Goal: Task Accomplishment & Management: Manage account settings

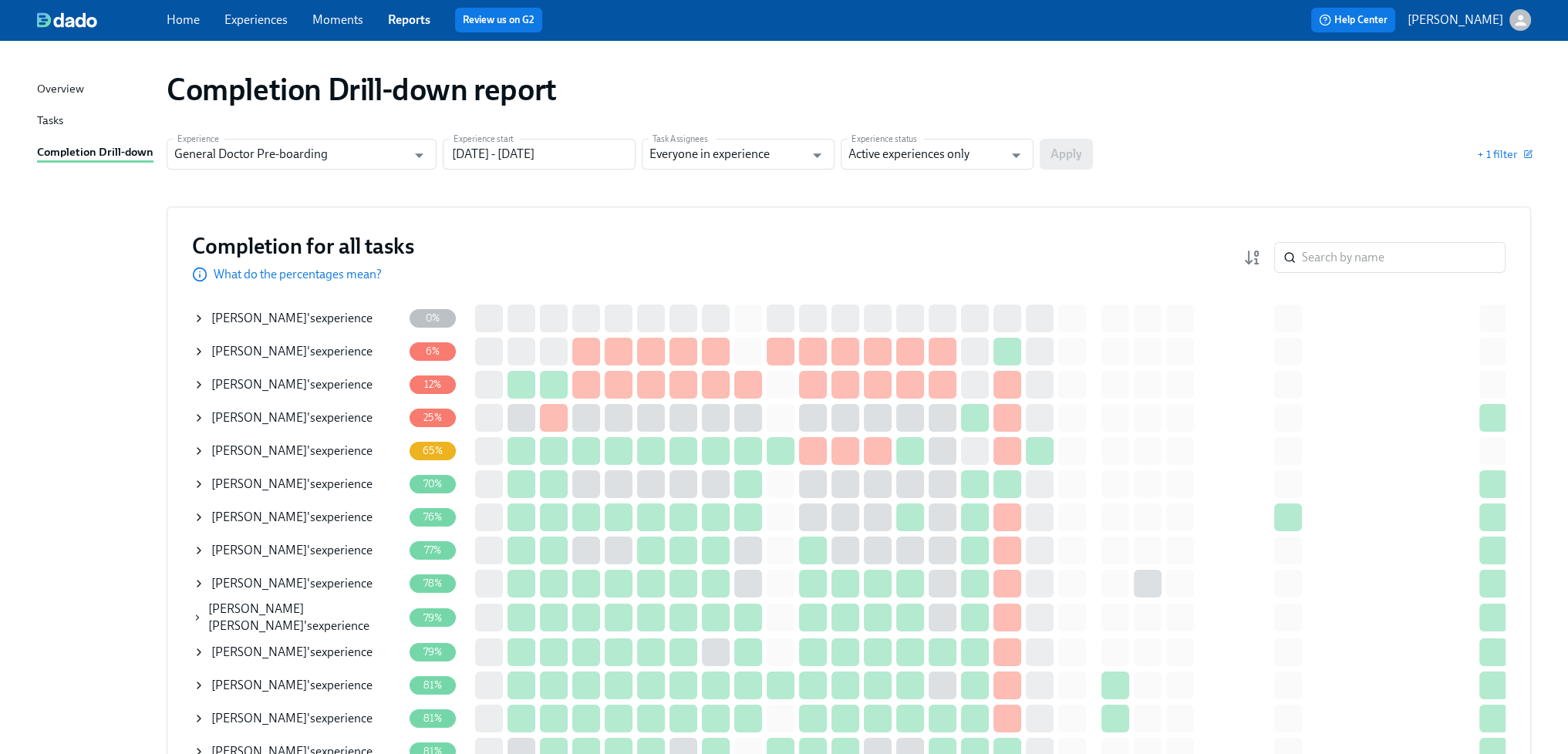
click at [311, 320] on div "[PERSON_NAME] 's experience" at bounding box center [292, 318] width 161 height 17
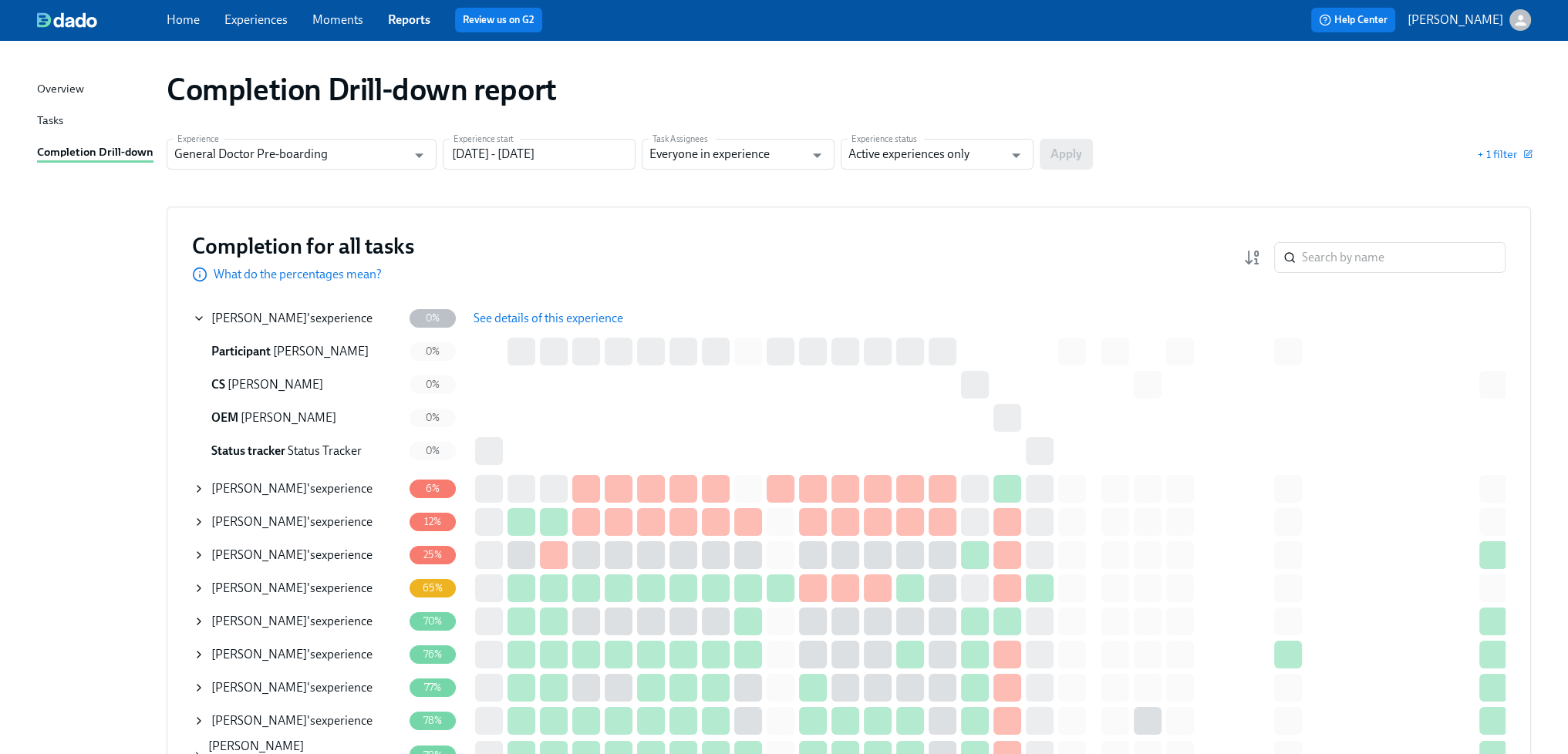
click at [528, 323] on span "See details of this experience" at bounding box center [549, 318] width 150 height 16
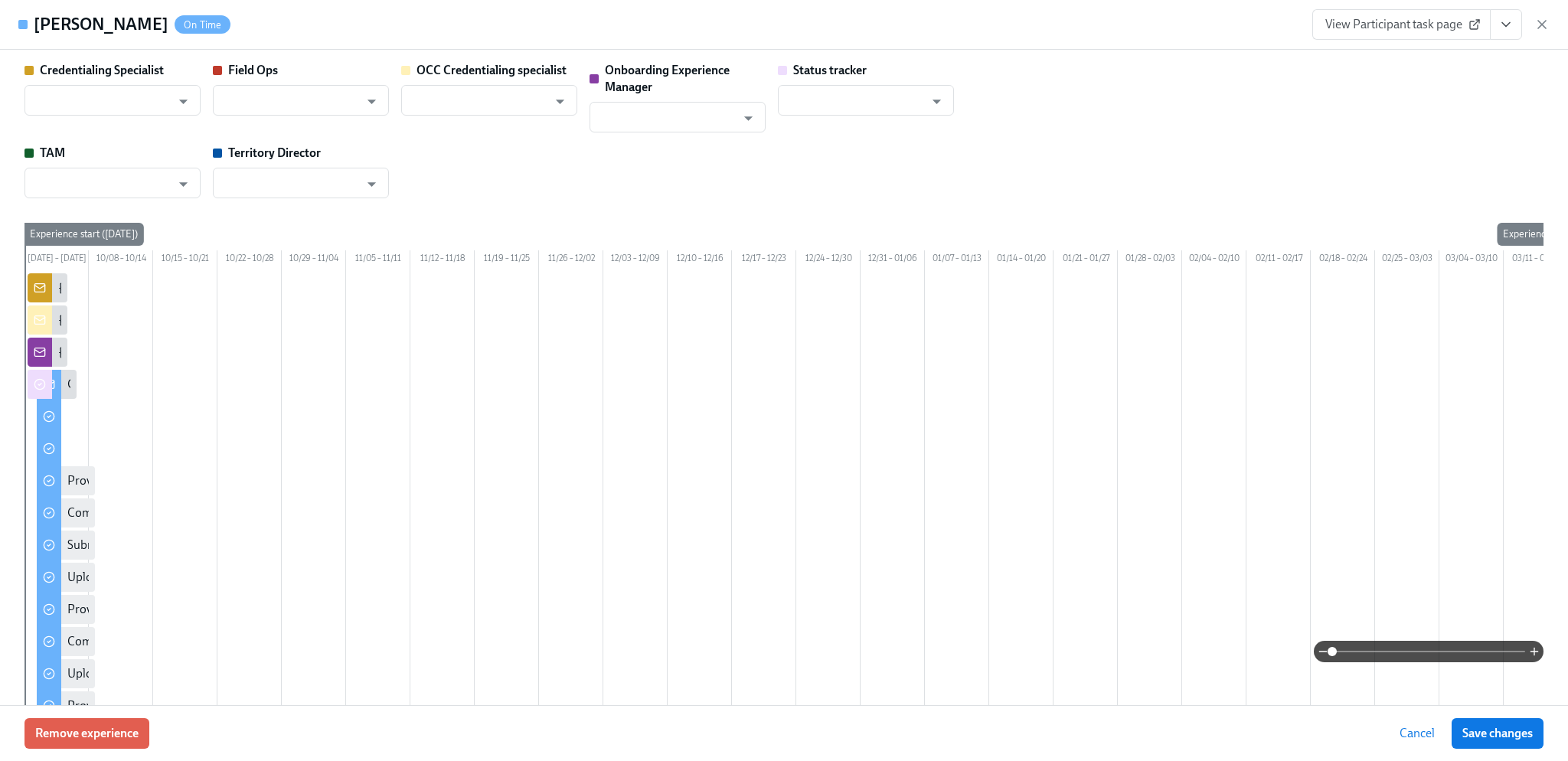
type input "[PERSON_NAME]"
type input "Status Tracker"
type input "[PERSON_NAME]"
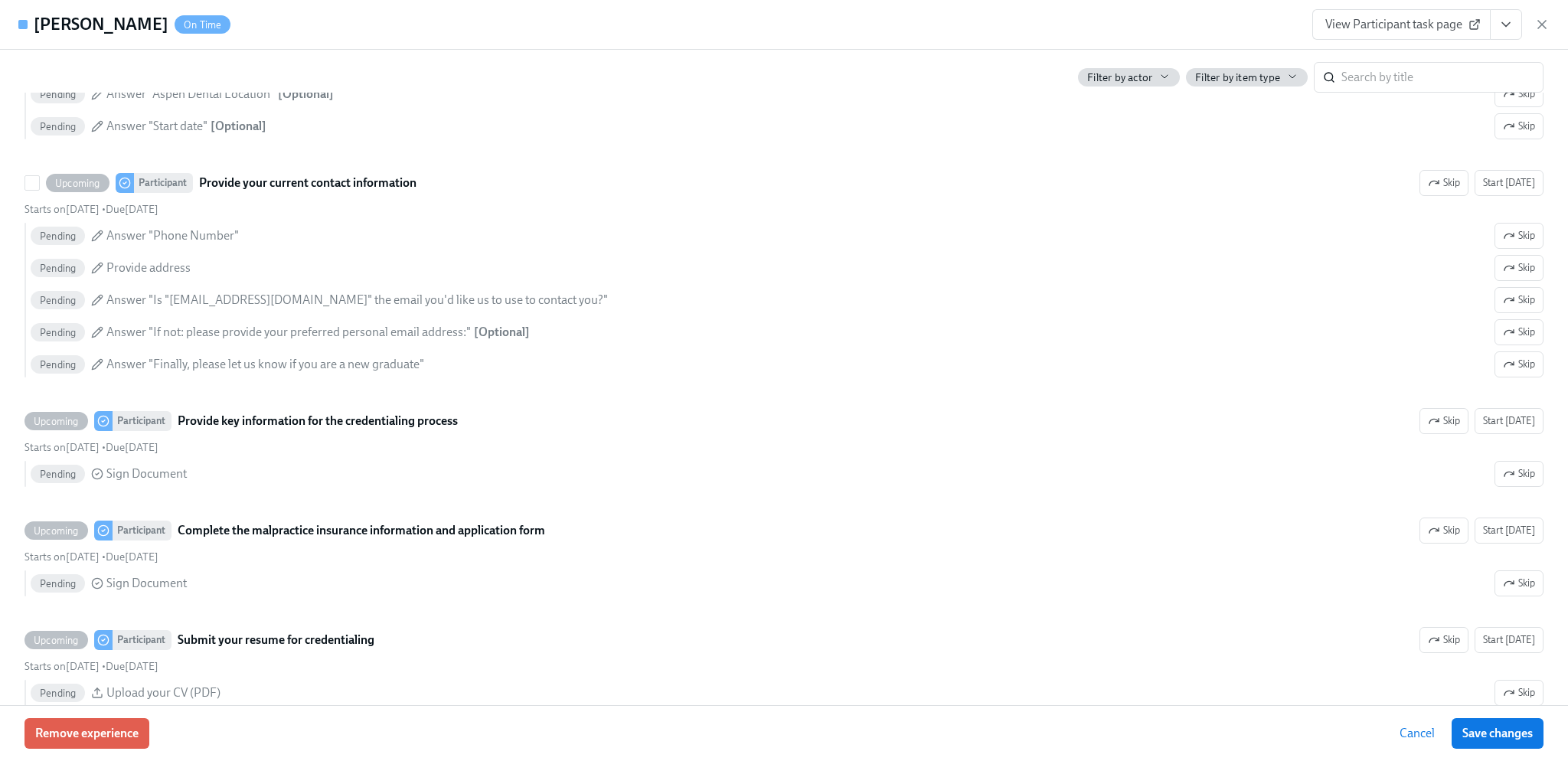
scroll to position [1761, 0]
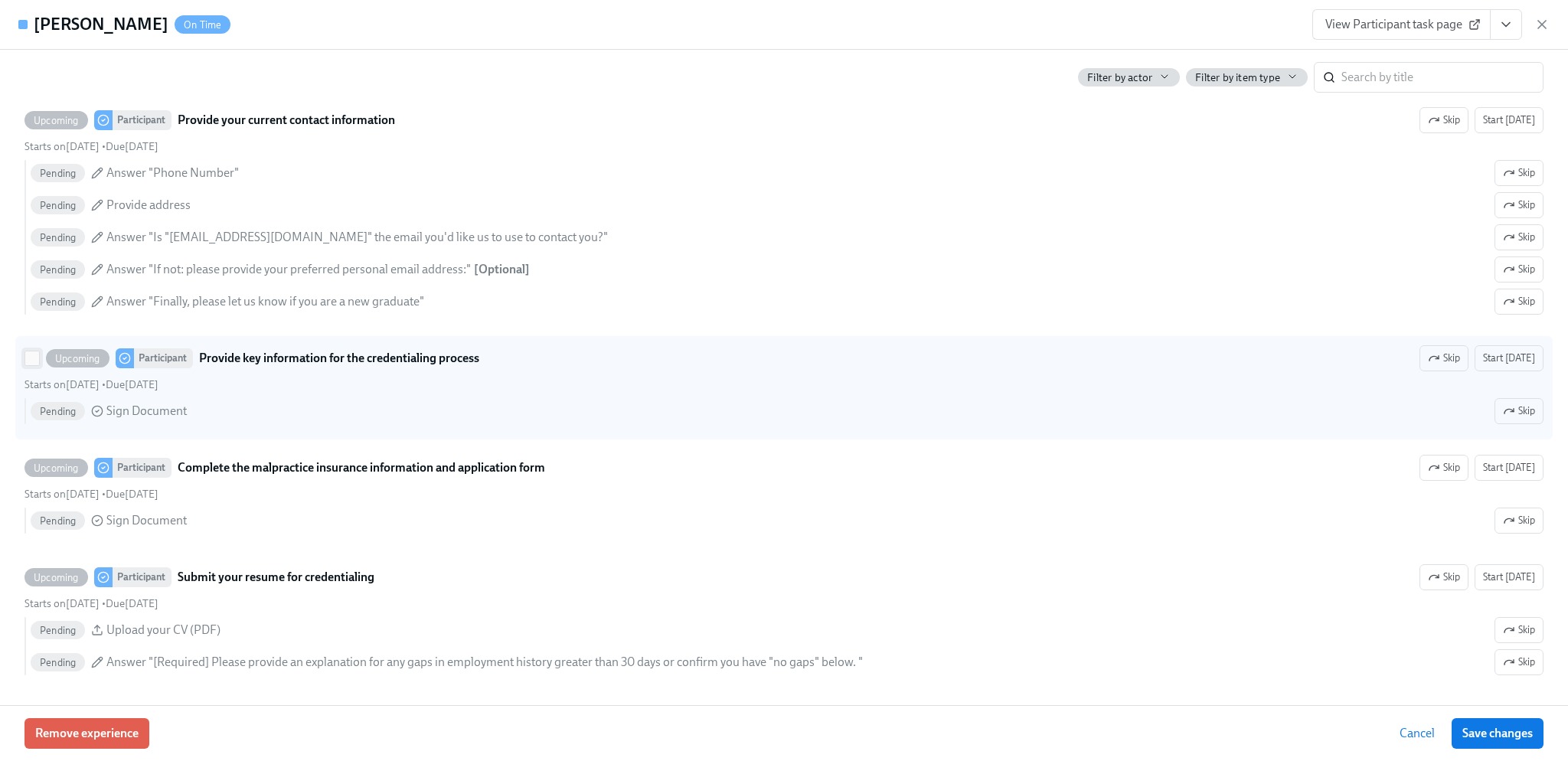
click at [37, 365] on input "Upcoming Participant Provide key information for the credentialing process Skip…" at bounding box center [32, 358] width 14 height 14
checkbox input "true"
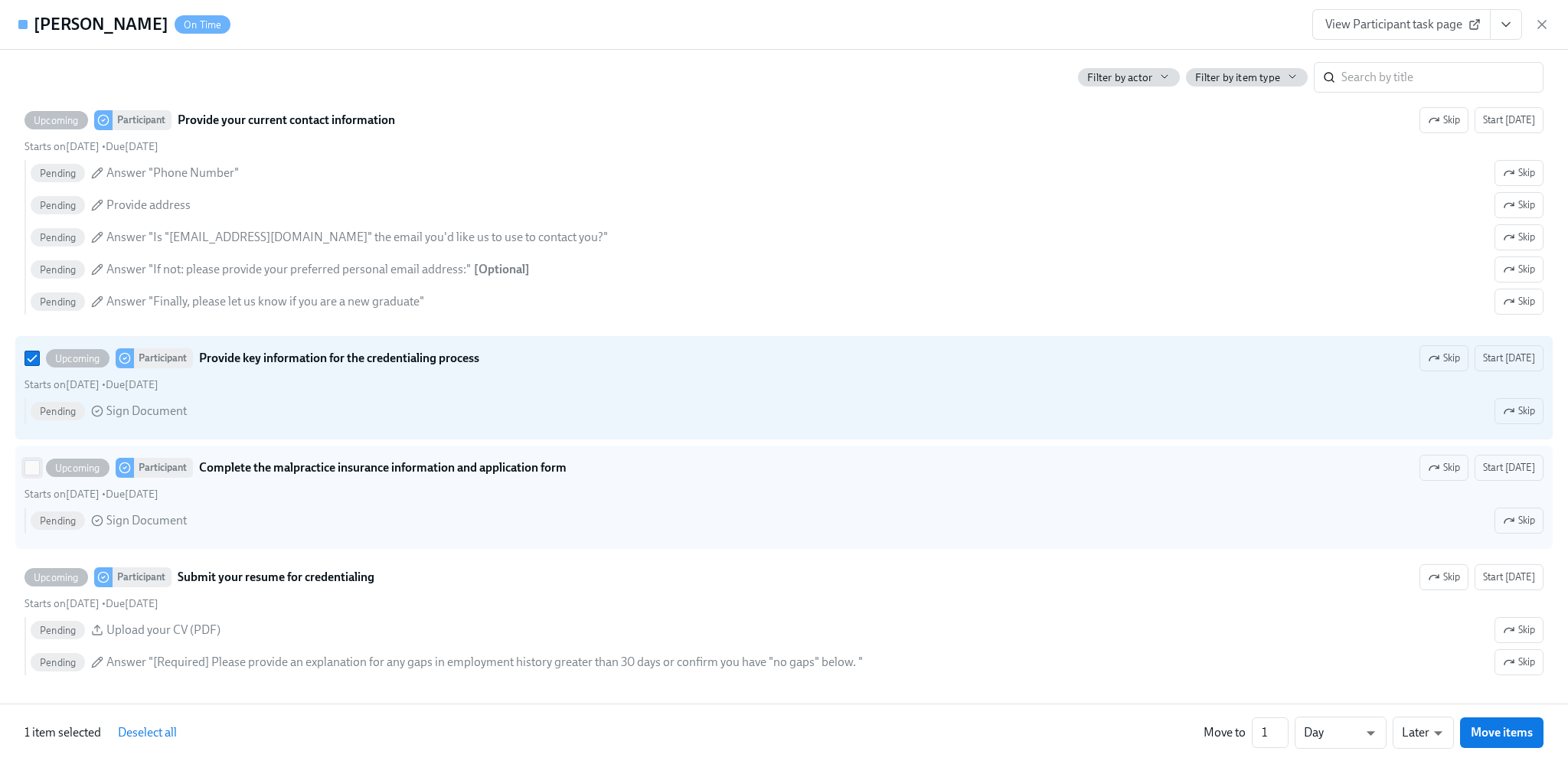
click at [33, 475] on input "Upcoming Participant Complete the malpractice insurance information and applica…" at bounding box center [32, 467] width 14 height 14
checkbox input "true"
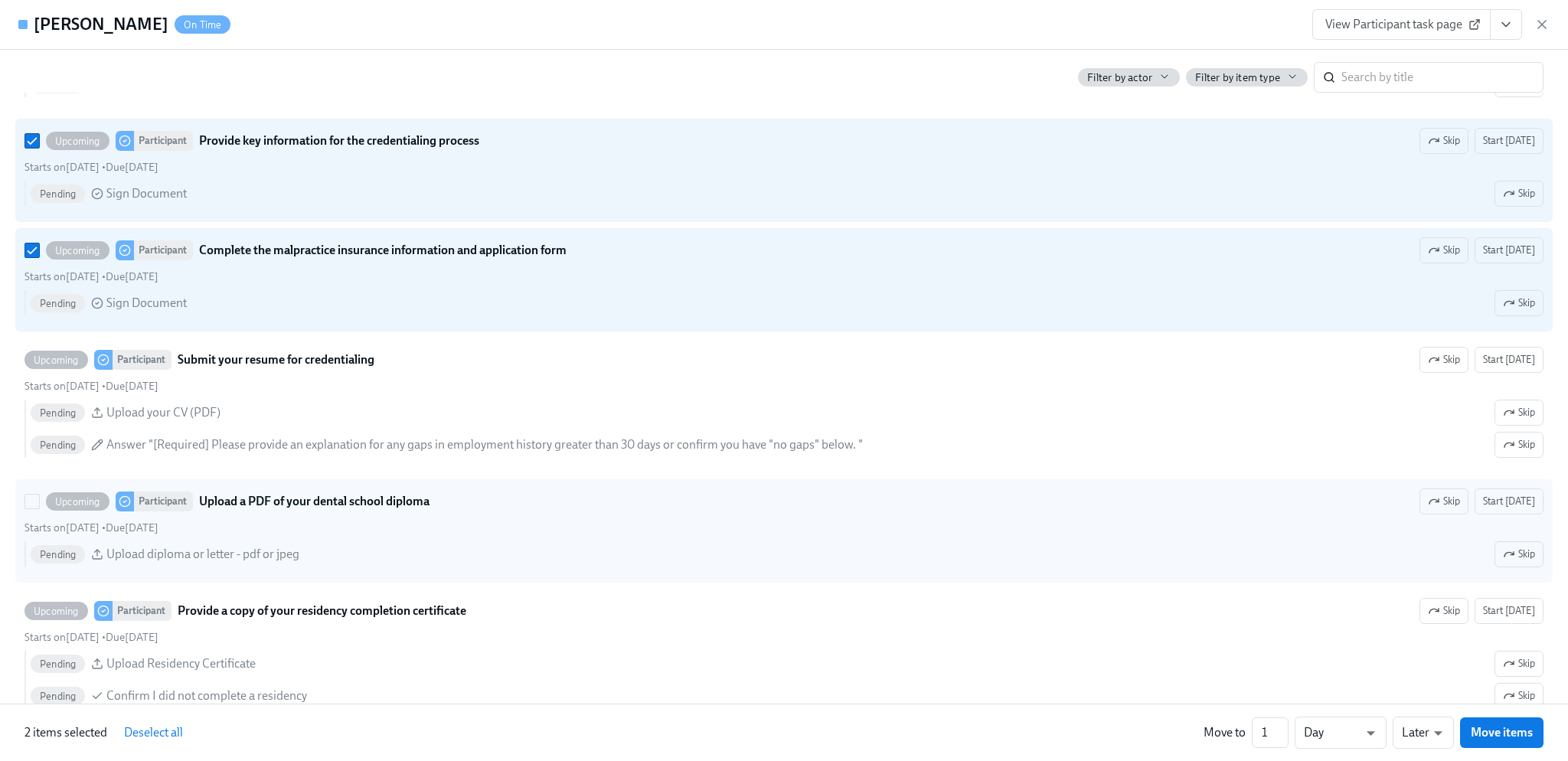
scroll to position [1991, 0]
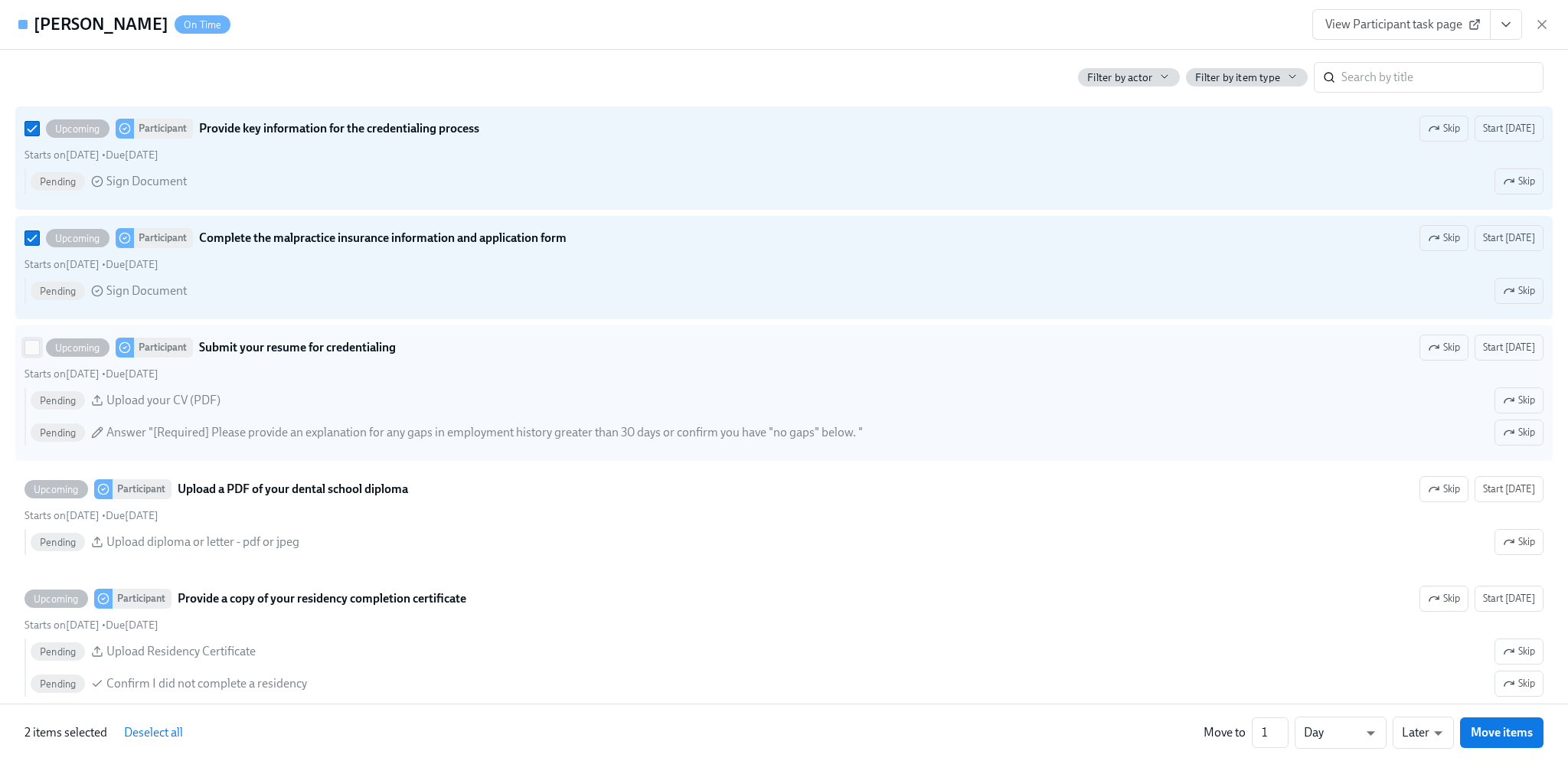
click at [32, 355] on input "Upcoming Participant Submit your resume for credentialing Skip Start [DATE] Sta…" at bounding box center [32, 347] width 14 height 14
checkbox input "true"
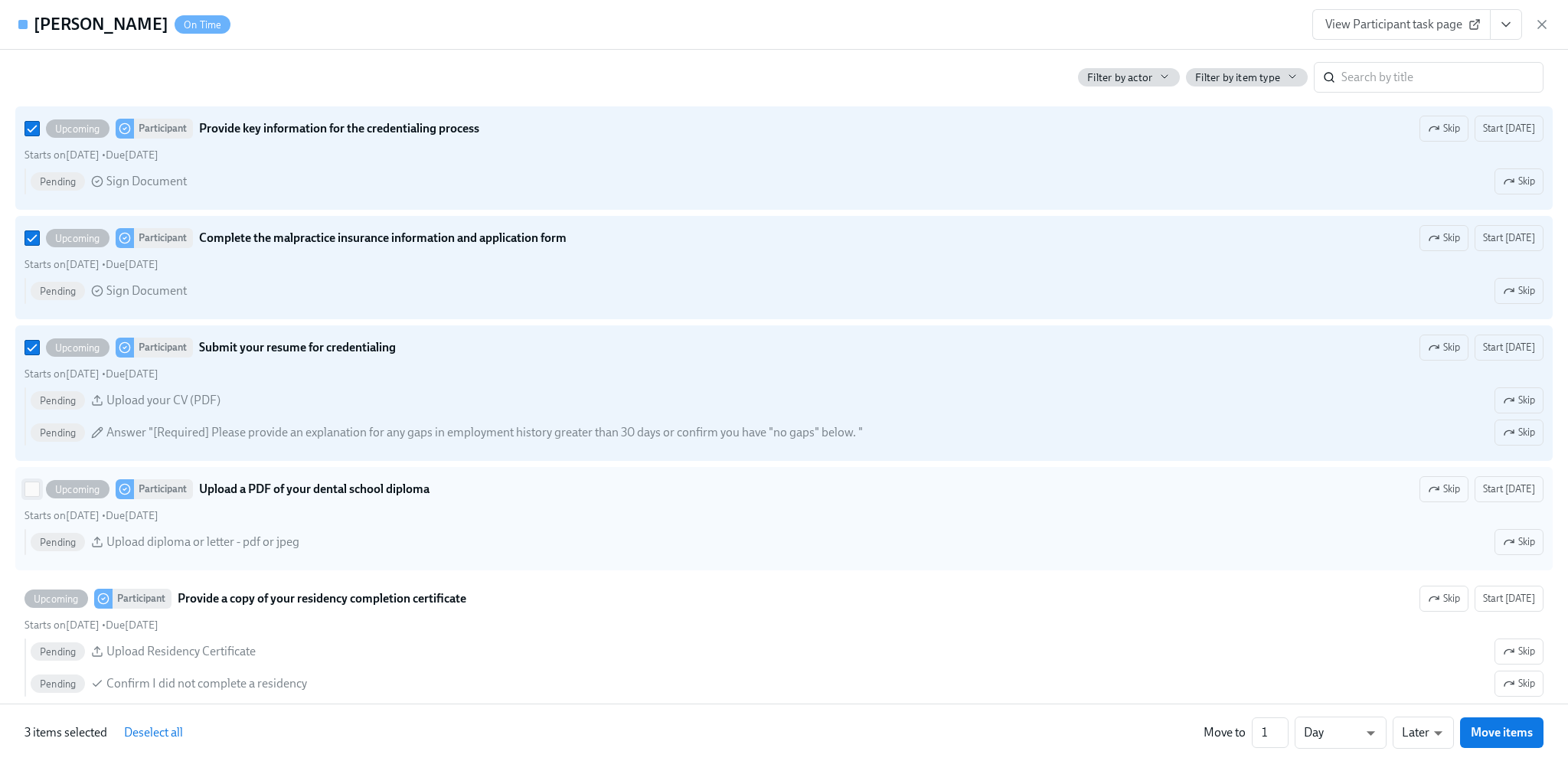
click at [26, 496] on input "Upcoming Participant Upload a PDF of your dental school diploma Skip Start [DAT…" at bounding box center [32, 489] width 14 height 14
checkbox input "true"
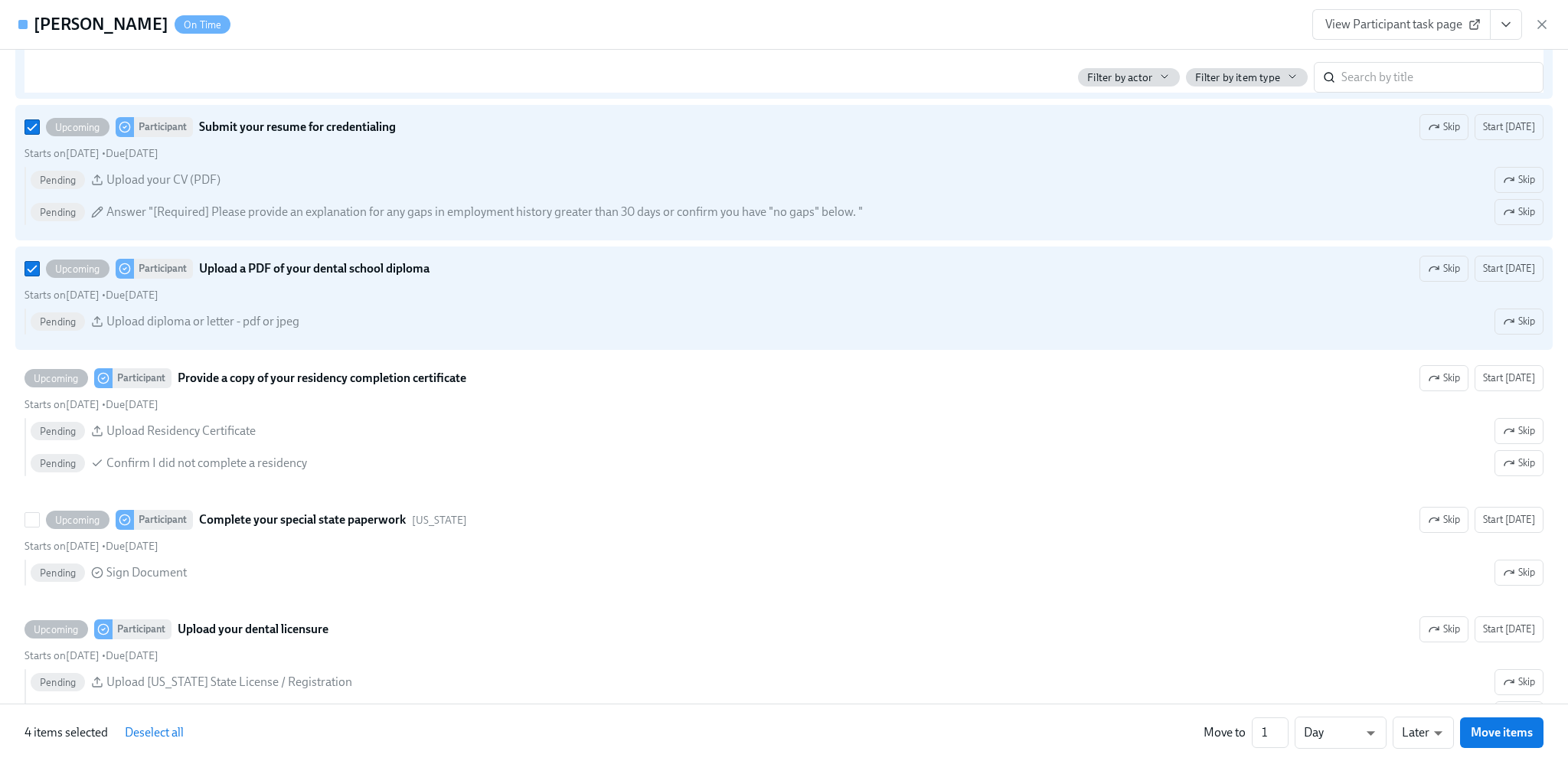
scroll to position [2220, 0]
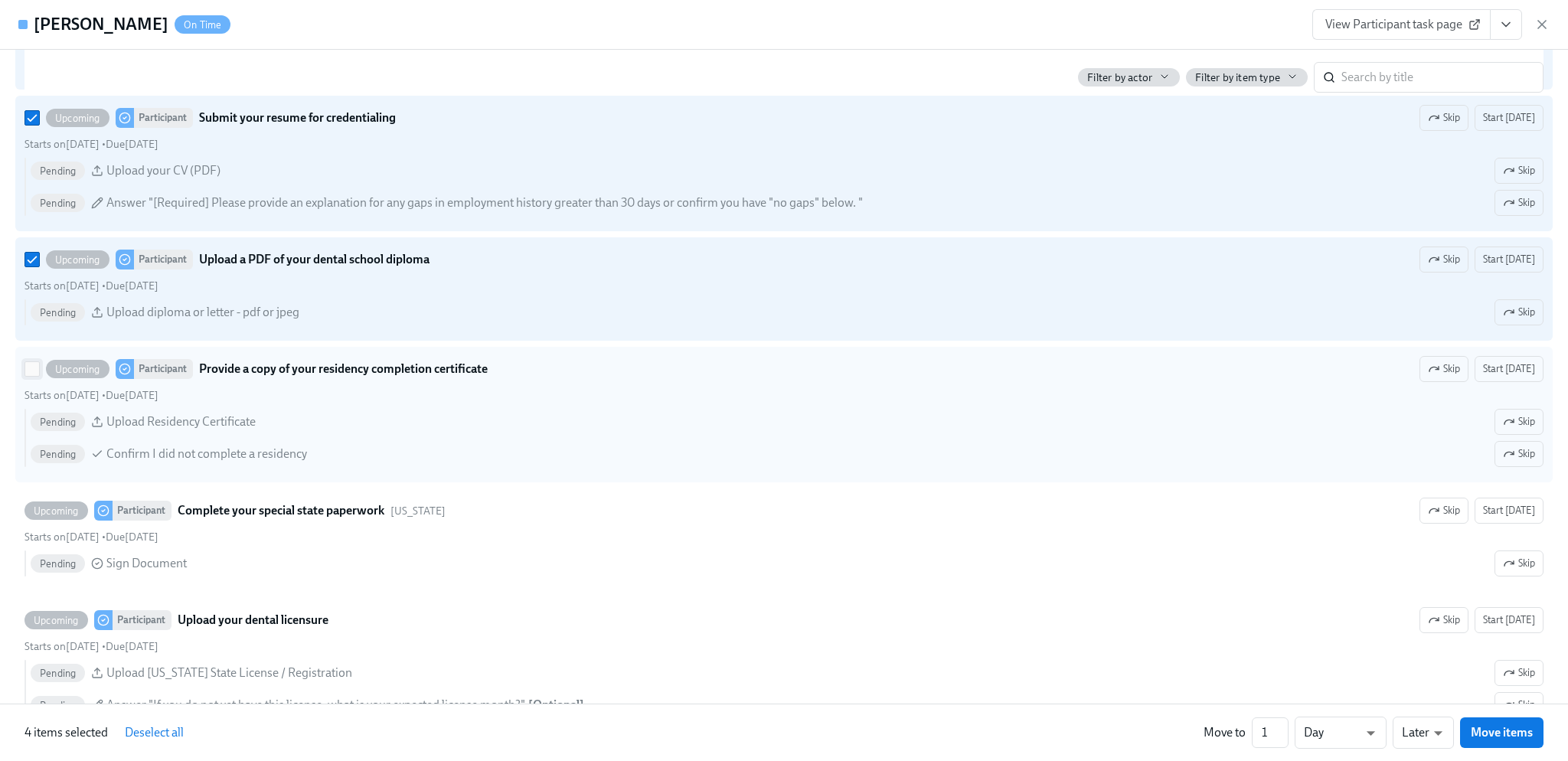
click at [27, 376] on input "Upcoming Participant Provide a copy of your residency completion certificate Sk…" at bounding box center [32, 369] width 14 height 14
checkbox input "true"
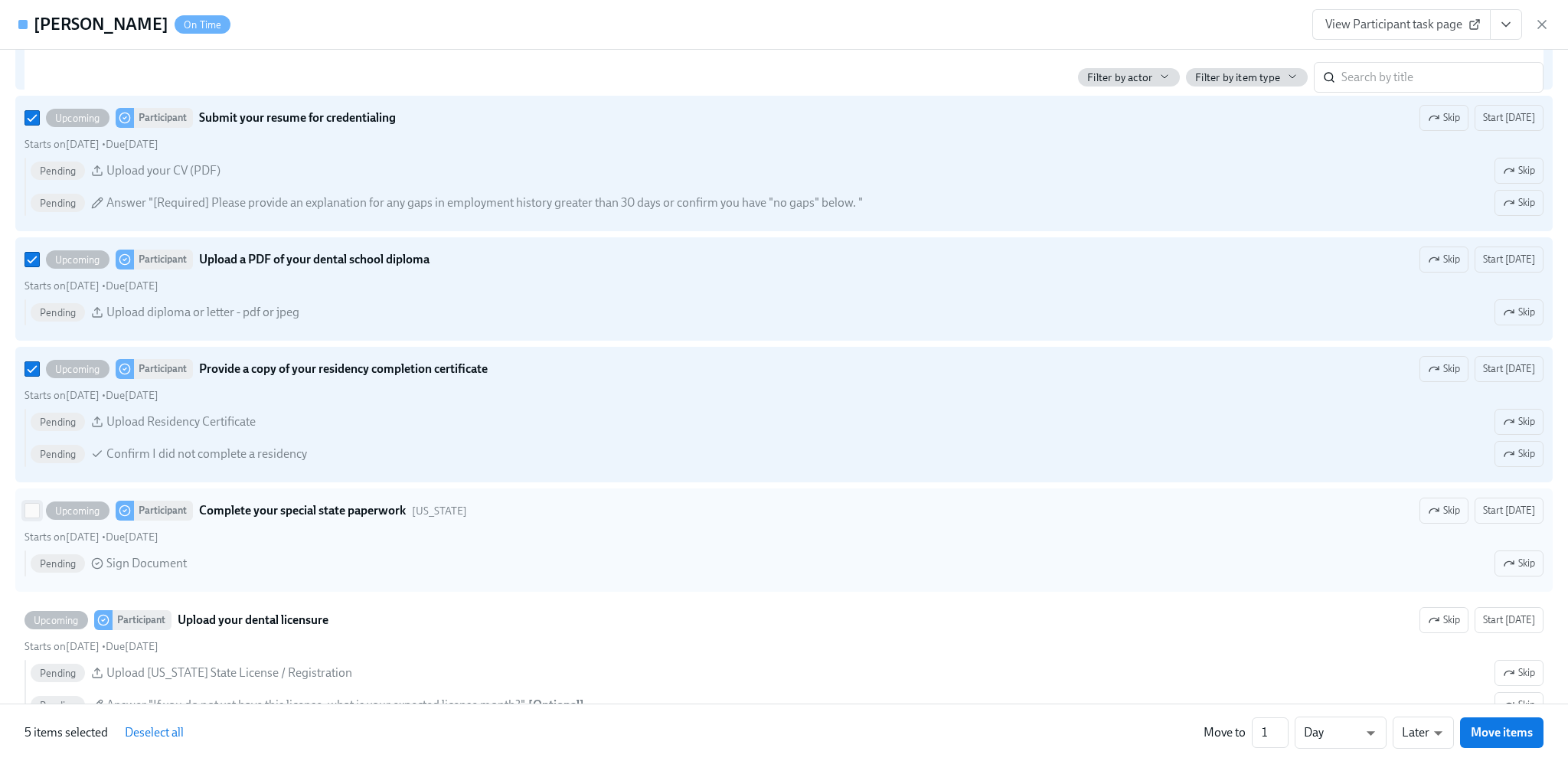
click at [37, 518] on input "Upcoming Participant Complete your special state paperwork [US_STATE] Skip Star…" at bounding box center [32, 510] width 14 height 14
checkbox input "true"
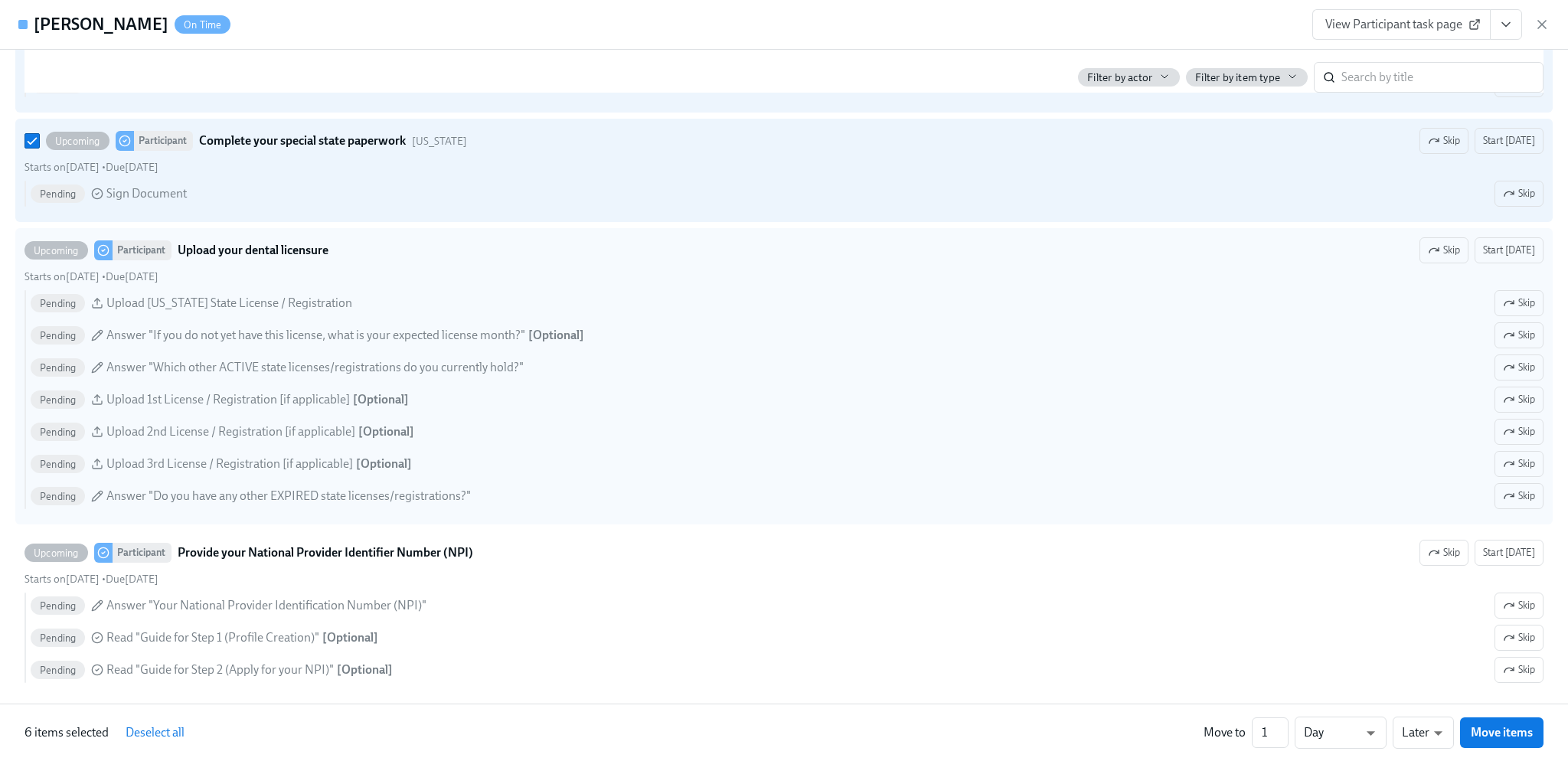
scroll to position [2603, 0]
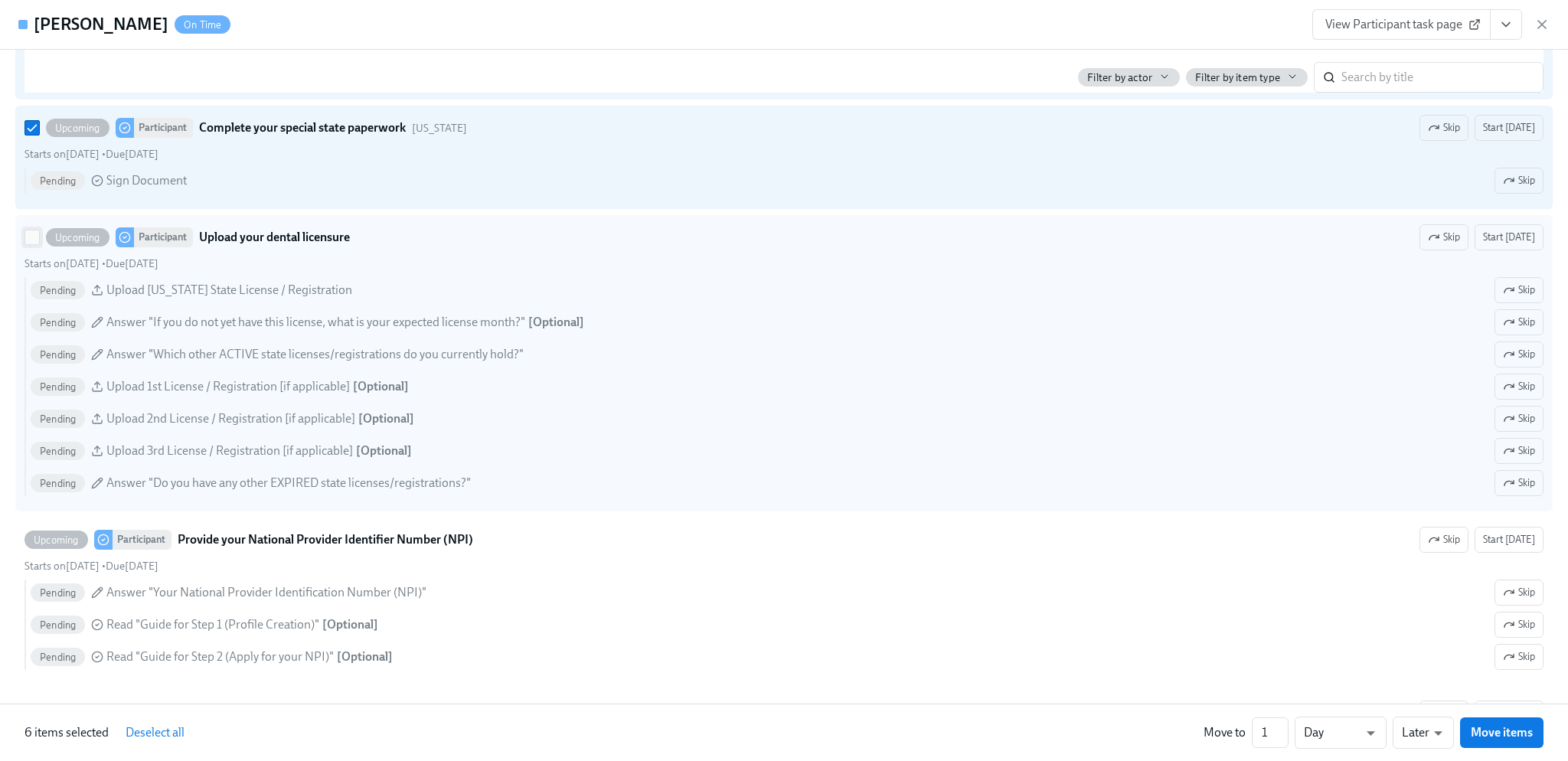
click at [33, 244] on input "Upcoming Participant Upload your dental licensure Skip Start [DATE] Starts on […" at bounding box center [32, 237] width 14 height 14
checkbox input "true"
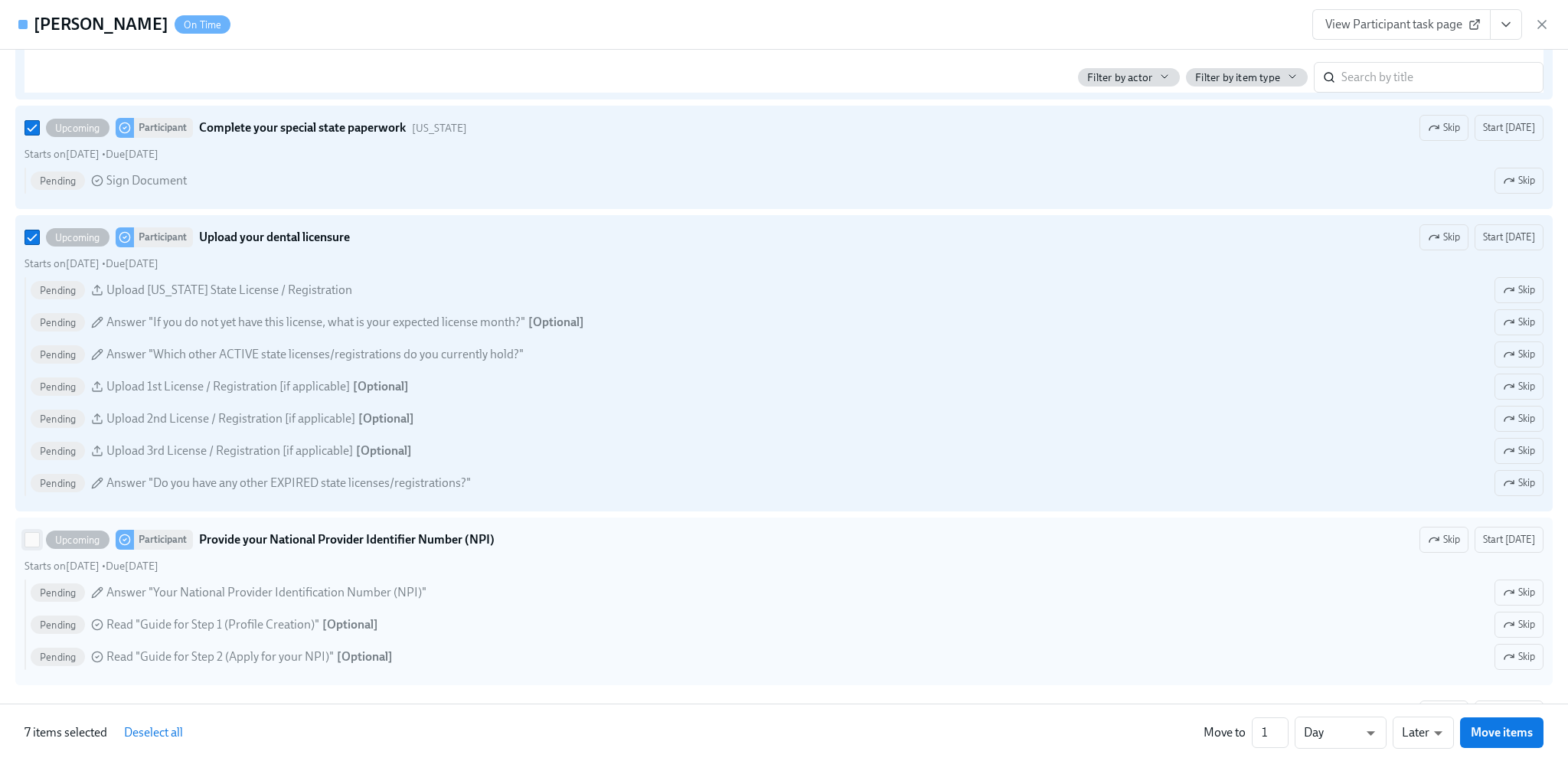
click at [27, 546] on input "Upcoming Participant Provide your National Provider Identifier Number (NPI) Ski…" at bounding box center [32, 540] width 14 height 14
checkbox input "true"
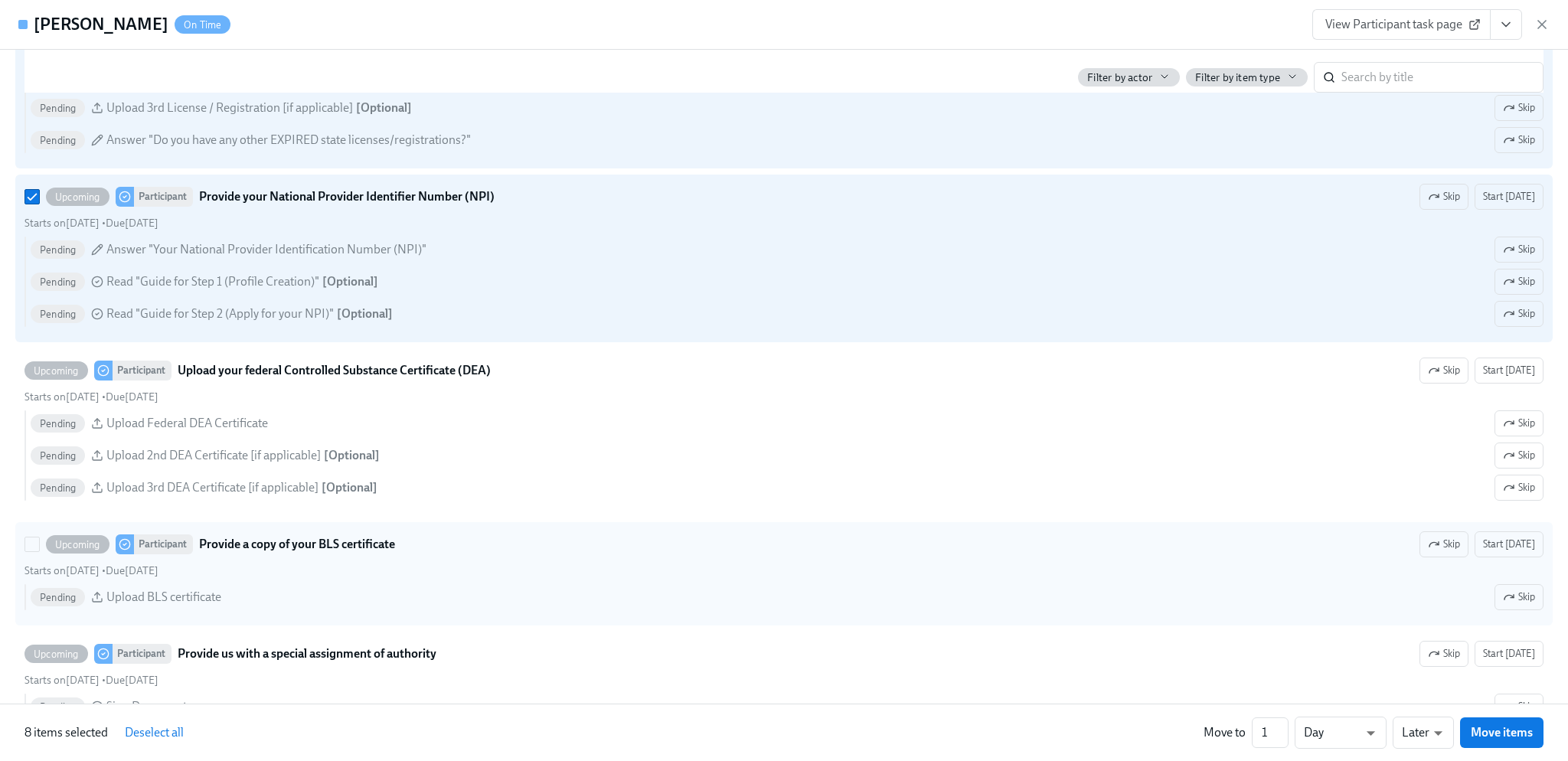
scroll to position [2986, 0]
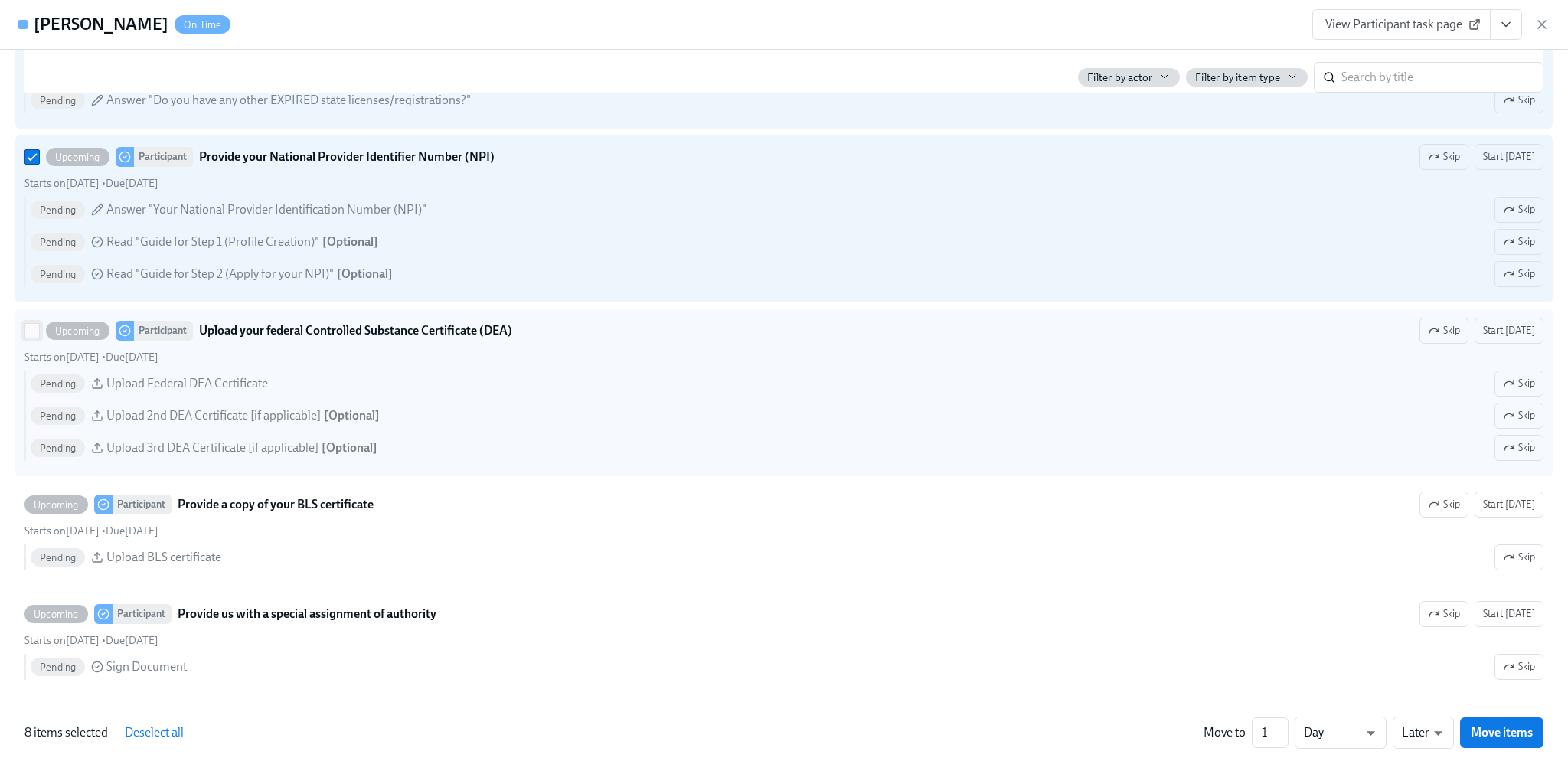
click at [37, 338] on input "Upcoming Participant Upload your federal Controlled Substance Certificate (DEA)…" at bounding box center [32, 330] width 14 height 14
checkbox input "true"
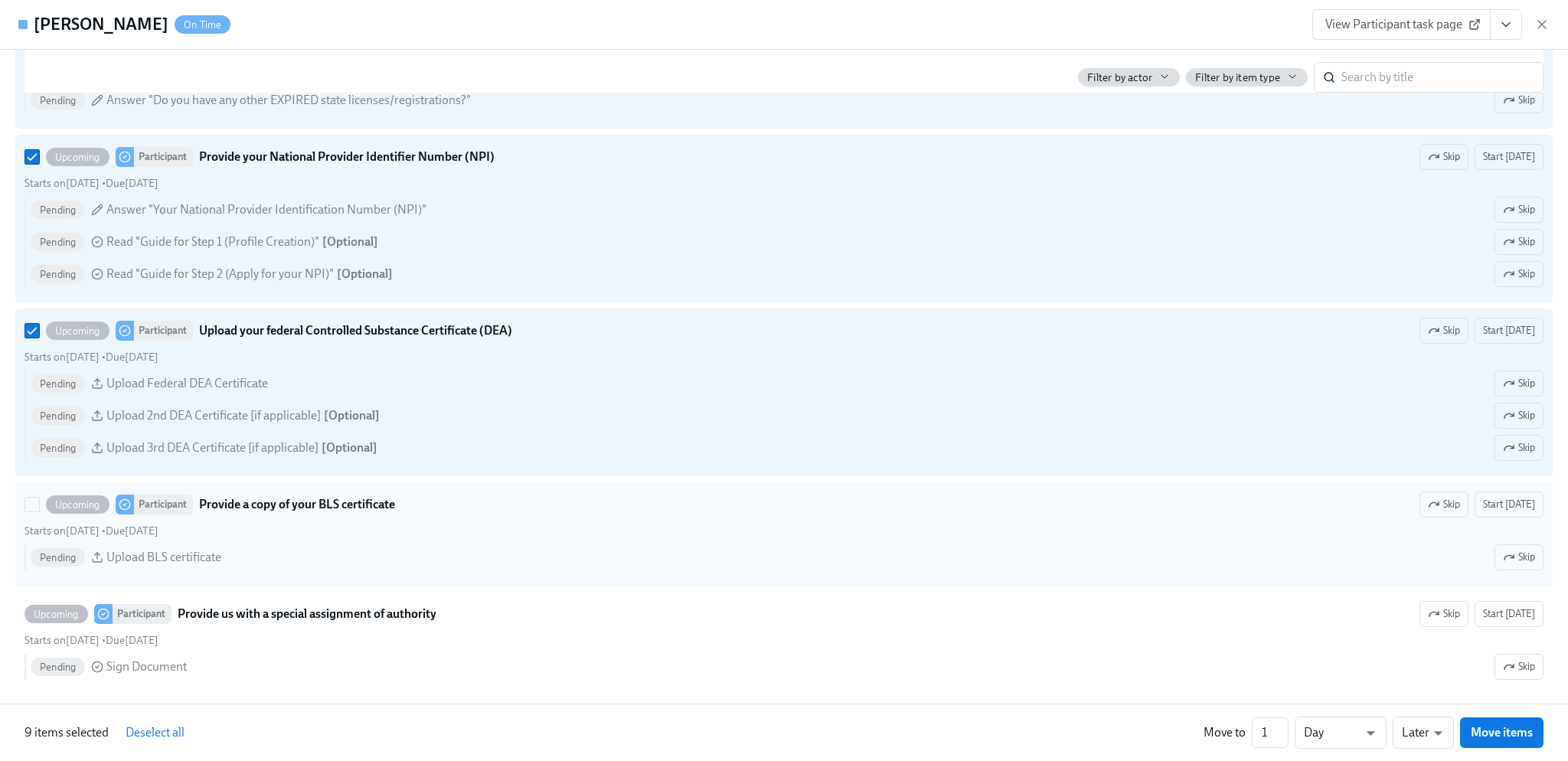
click at [23, 508] on label "Upcoming Participant Provide a copy of your BLS certificate Skip Start [DATE] S…" at bounding box center [784, 533] width 1537 height 103
click at [26, 508] on input "Upcoming Participant Provide a copy of your BLS certificate Skip Start [DATE] S…" at bounding box center [32, 504] width 14 height 14
checkbox input "true"
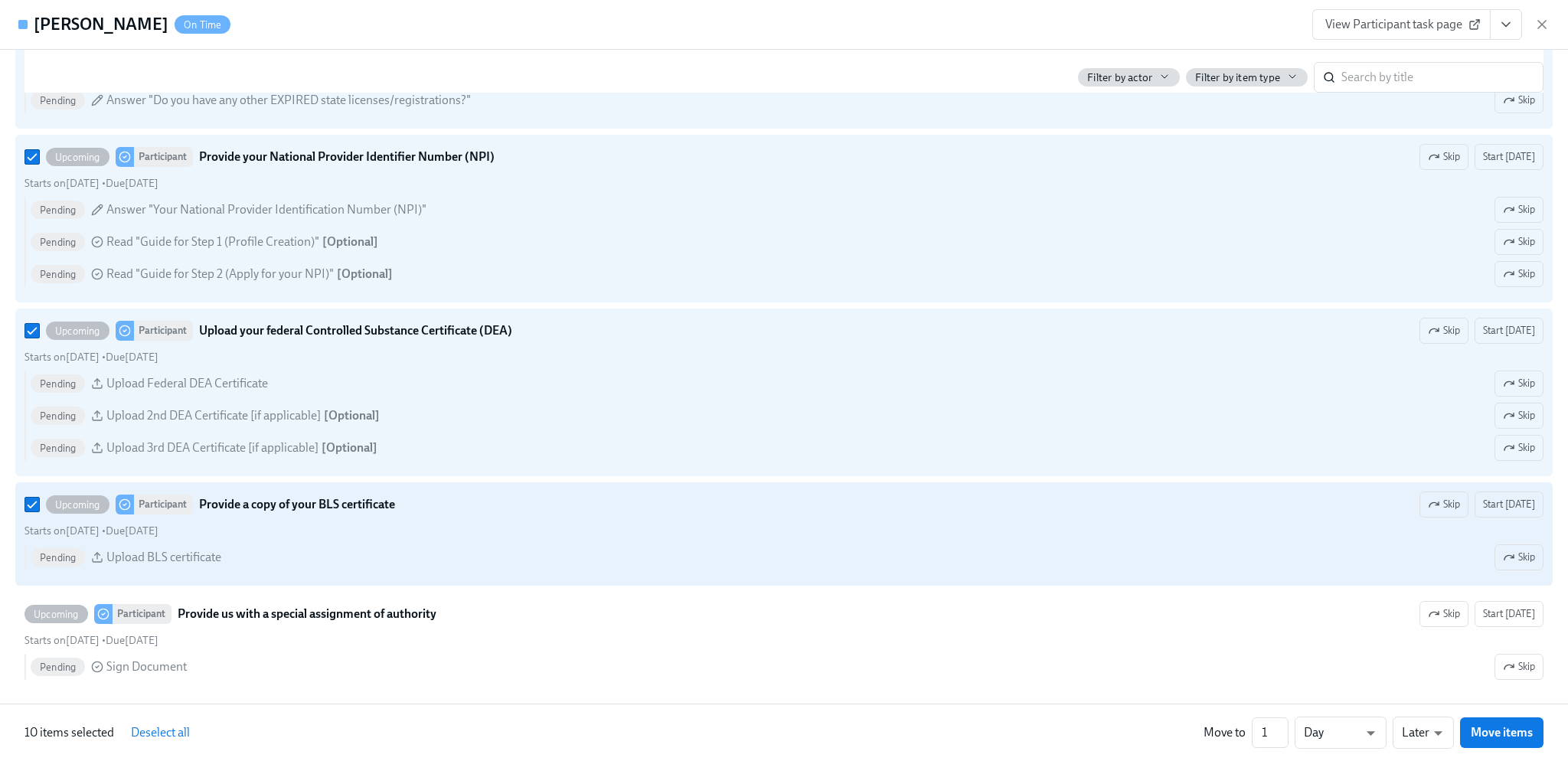
scroll to position [3216, 0]
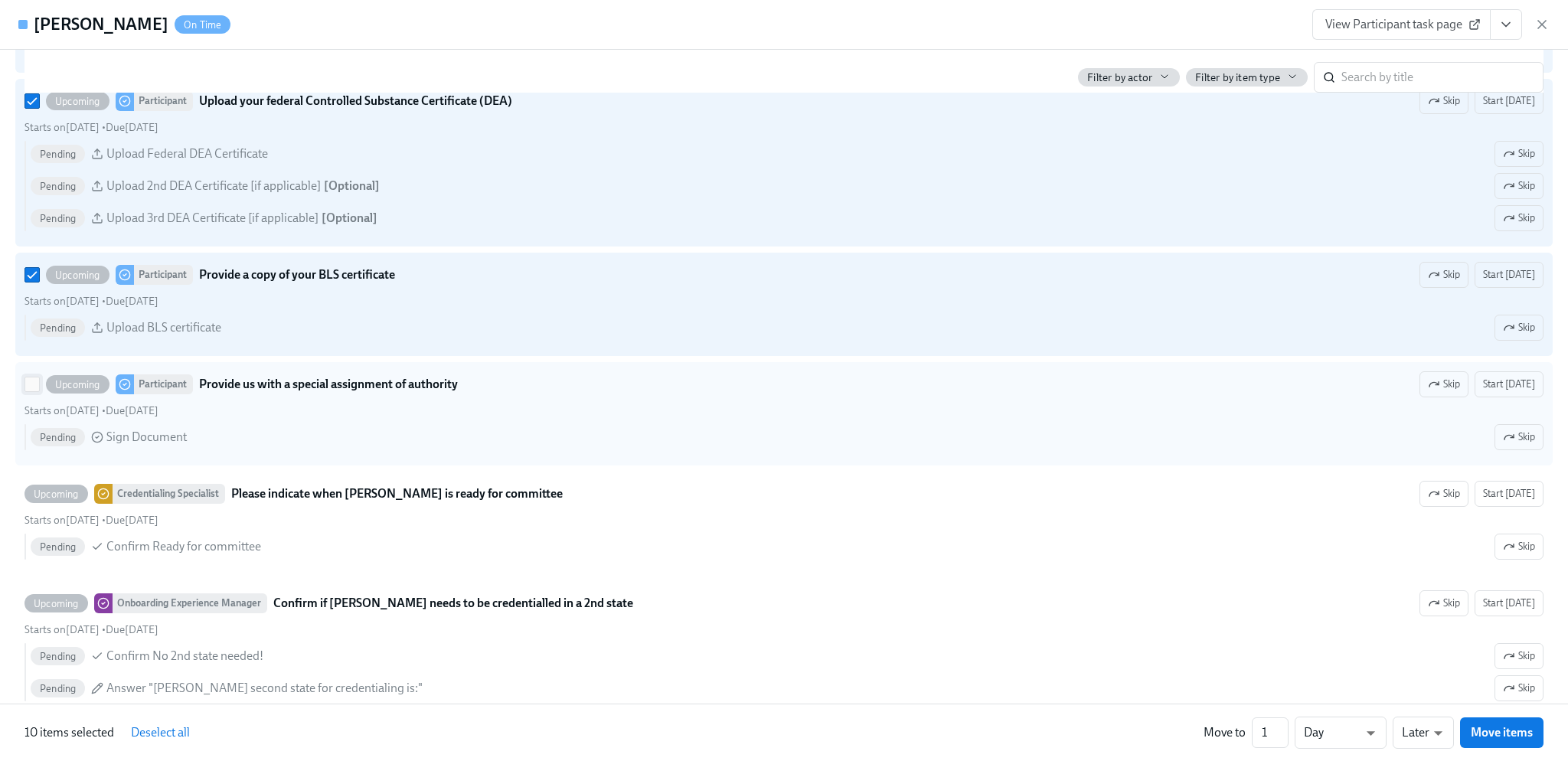
click at [34, 391] on input "Upcoming Participant Provide us with a special assignment of authority Skip Sta…" at bounding box center [32, 384] width 14 height 14
checkbox input "true"
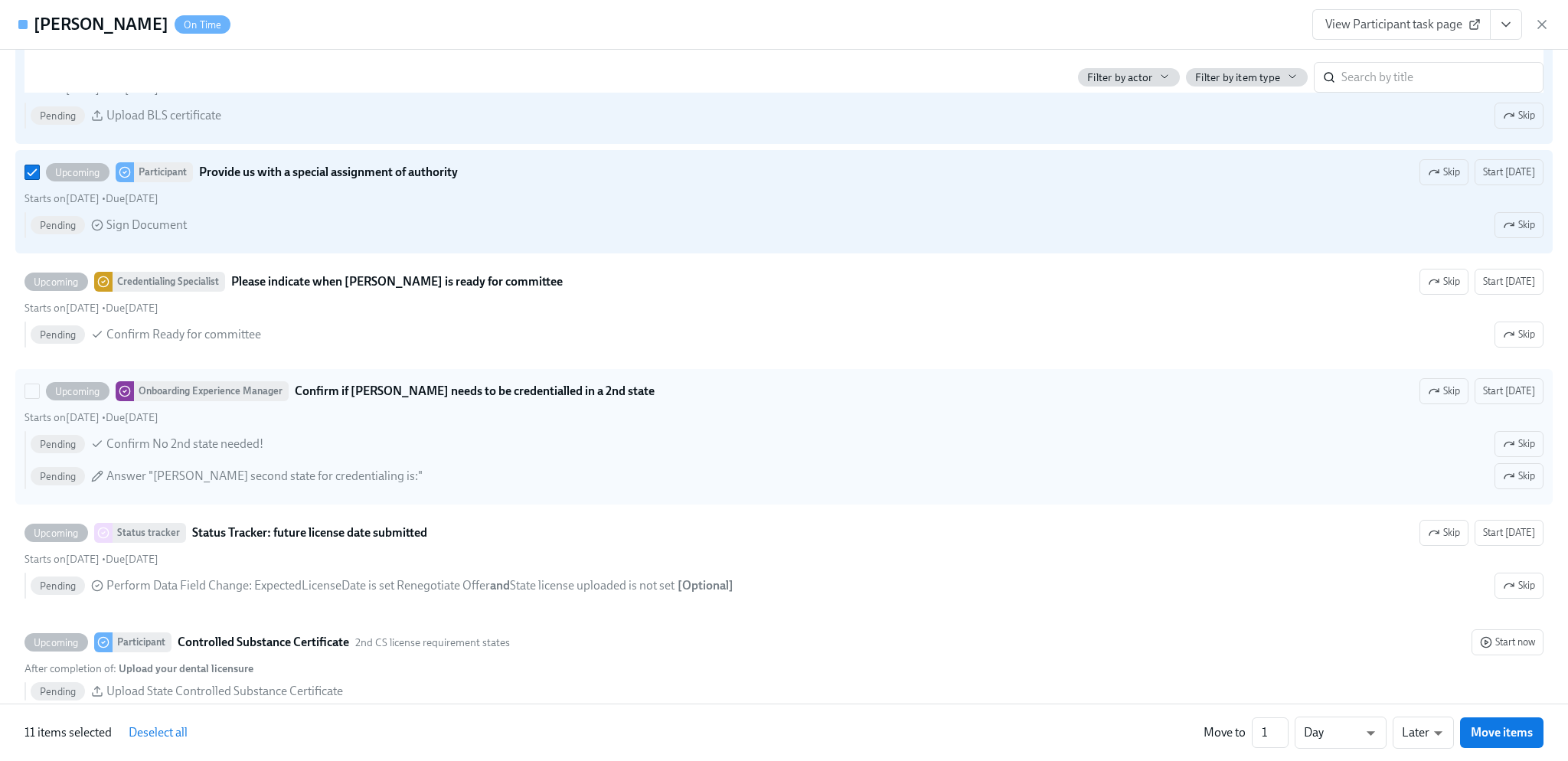
scroll to position [3522, 0]
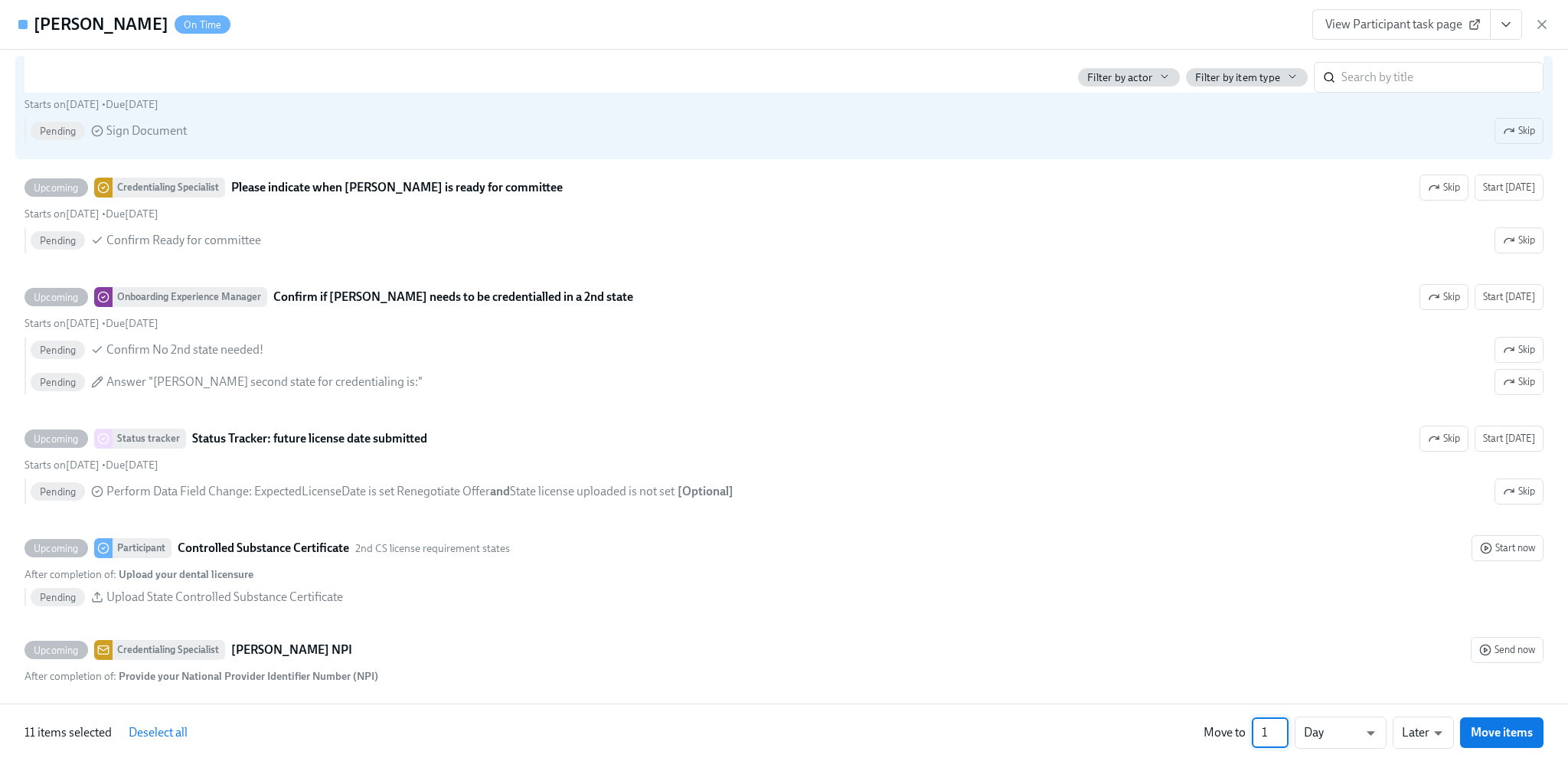
click at [1274, 730] on input "1" at bounding box center [1270, 732] width 37 height 31
click at [1370, 735] on body "Home Experiences Moments Reports Review us on G2 Help Center [PERSON_NAME] Over…" at bounding box center [784, 686] width 1568 height 1372
click at [1370, 735] on li "Week" at bounding box center [1340, 730] width 92 height 26
type input "w"
click at [1421, 732] on body "Home Experiences Moments Reports Review us on G2 Help Center [PERSON_NAME] Over…" at bounding box center [784, 686] width 1568 height 1372
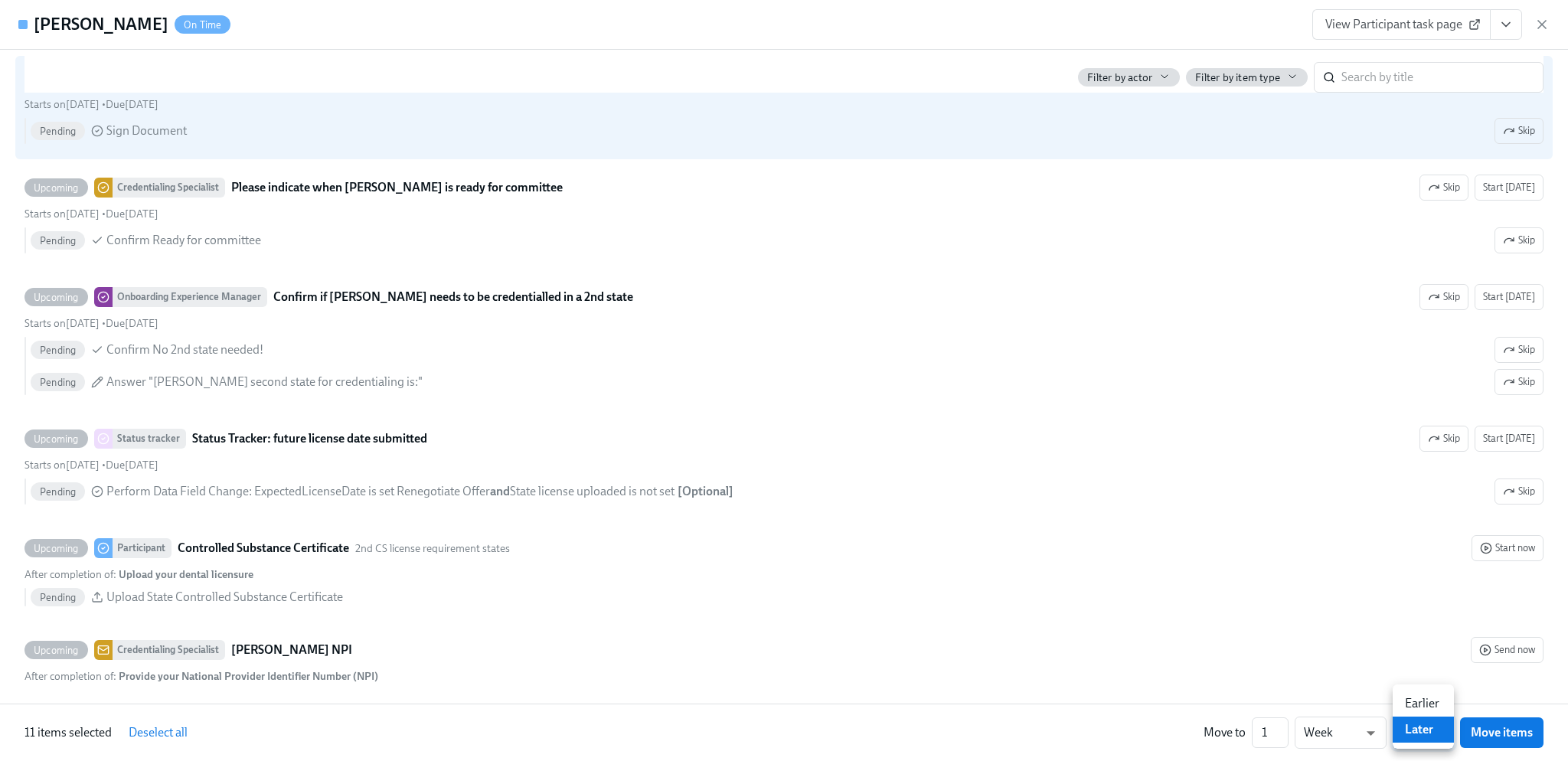
click at [1433, 702] on li "Earlier" at bounding box center [1423, 704] width 61 height 26
type input "earlier"
click at [1501, 736] on span "Move items" at bounding box center [1501, 732] width 62 height 16
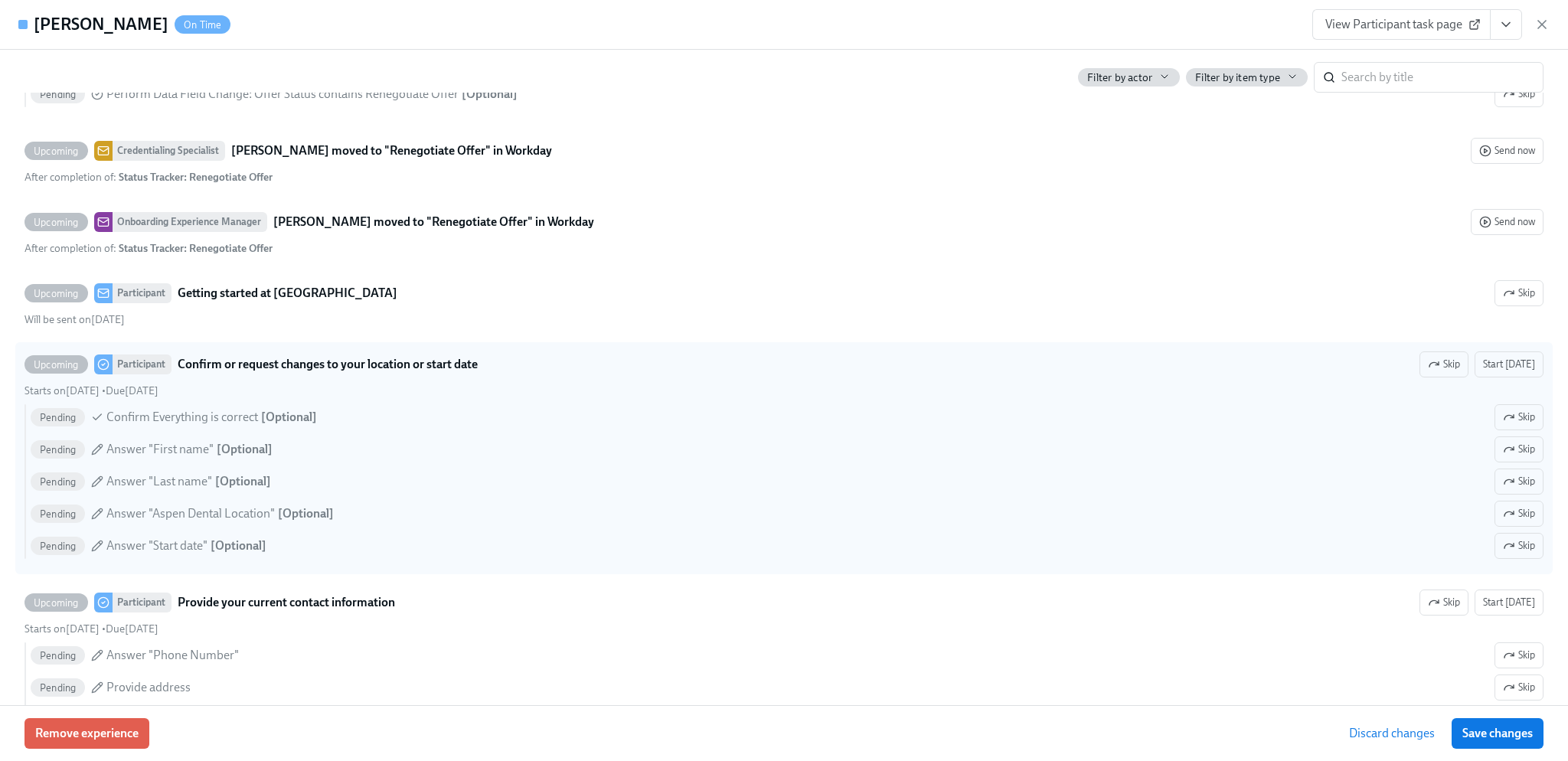
scroll to position [3360, 0]
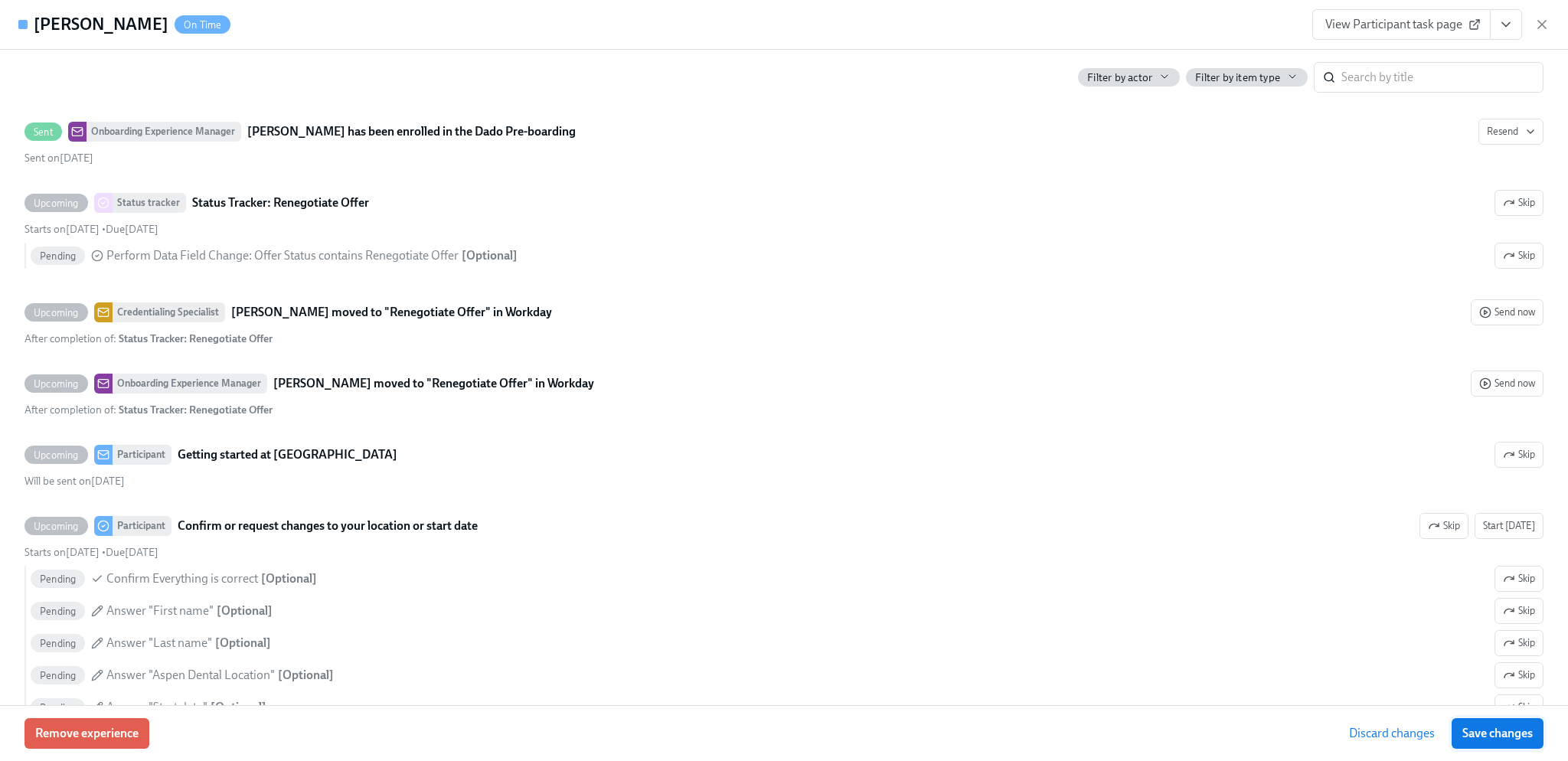
click at [1528, 744] on button "Save changes" at bounding box center [1497, 733] width 92 height 31
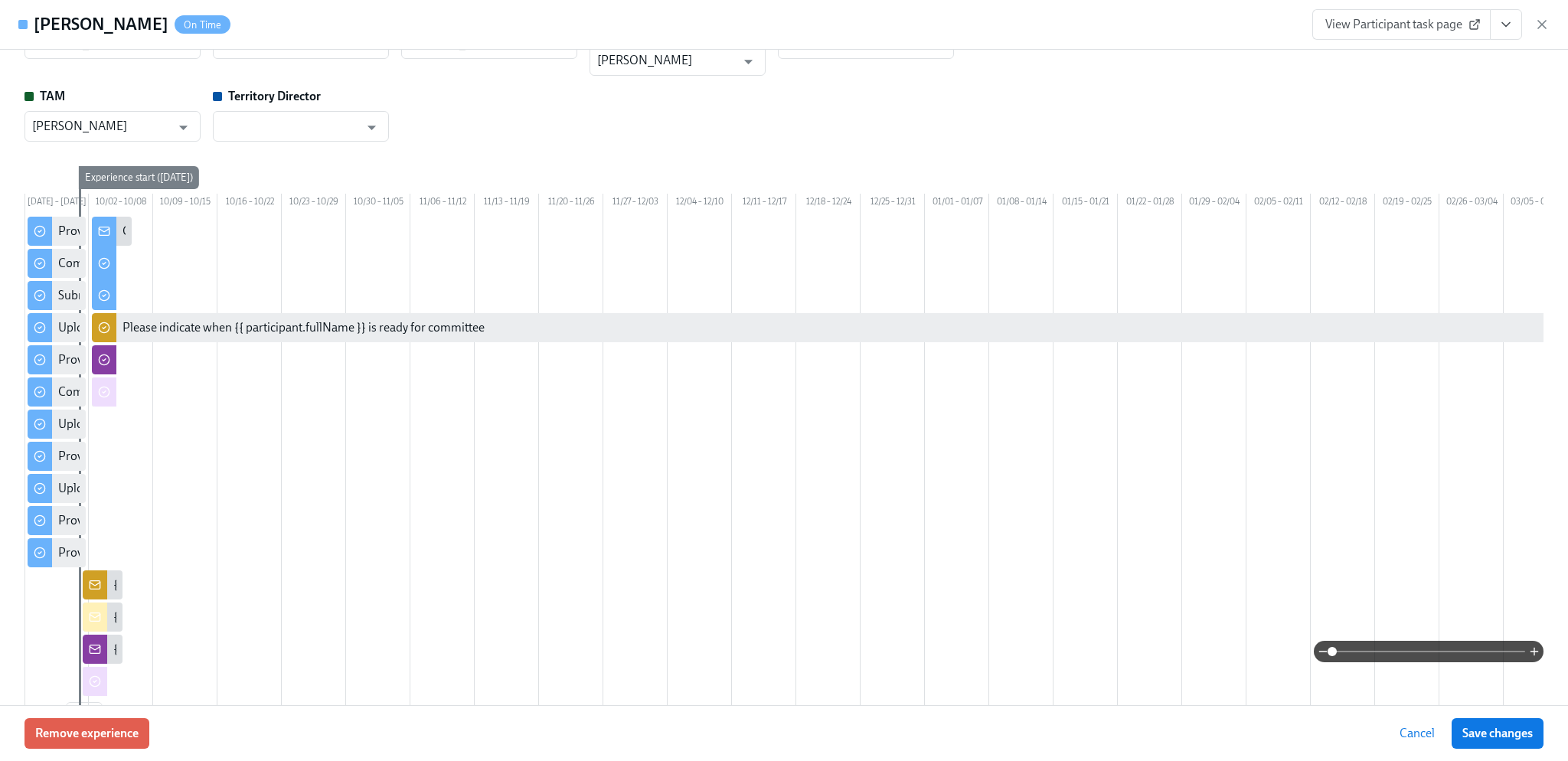
scroll to position [0, 0]
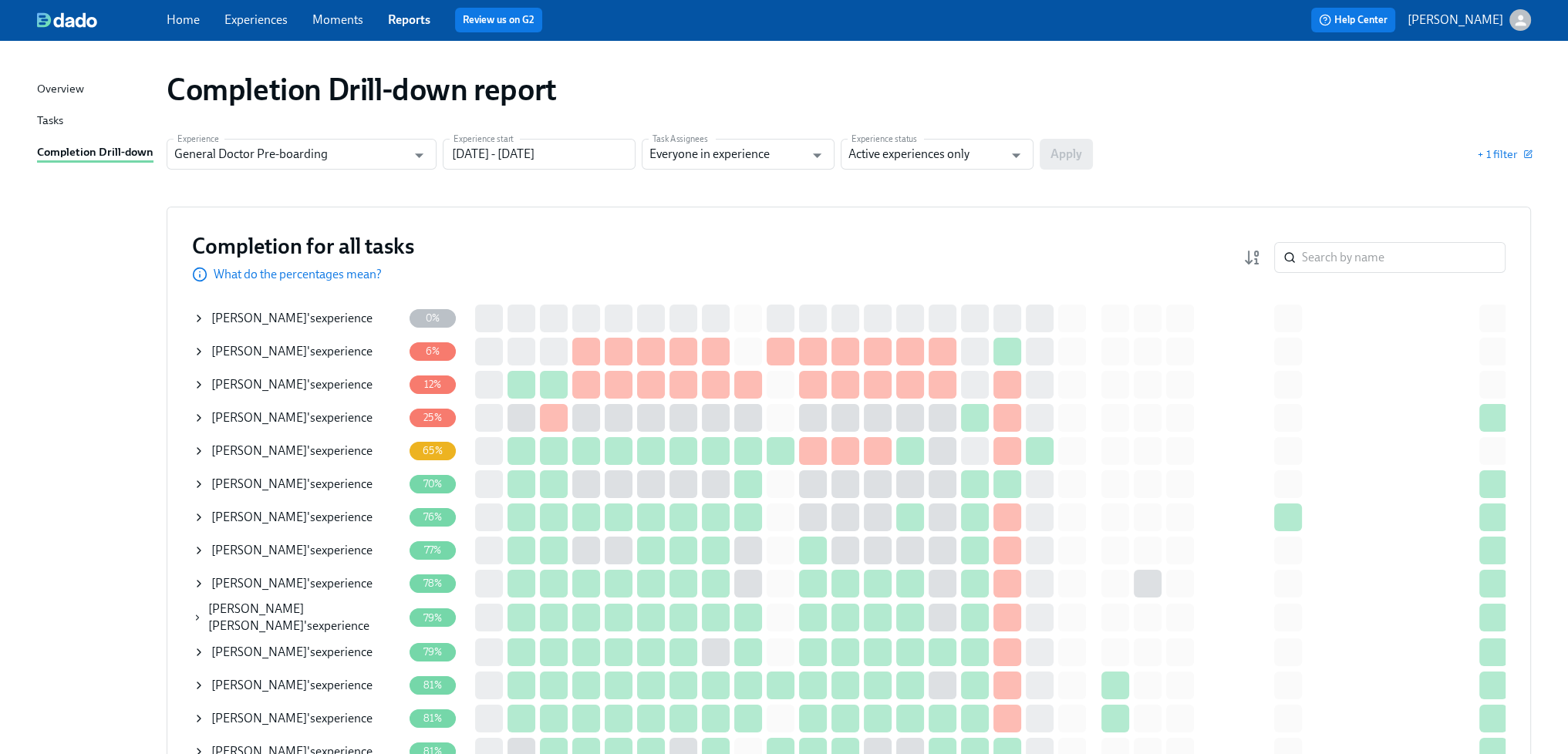
click at [265, 26] on link "Experiences" at bounding box center [256, 20] width 63 height 15
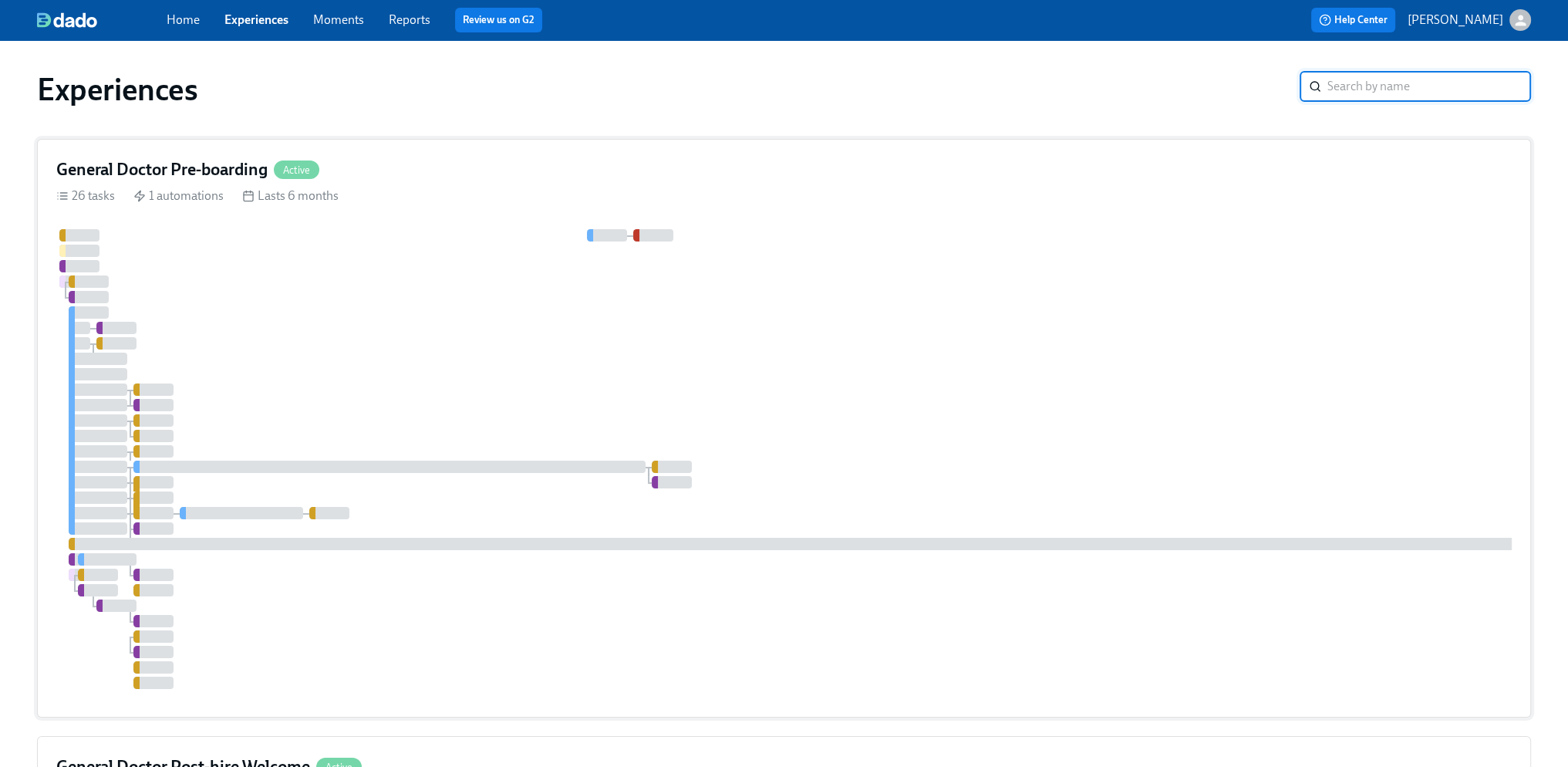
click at [783, 459] on div at bounding box center [931, 459] width 1749 height 460
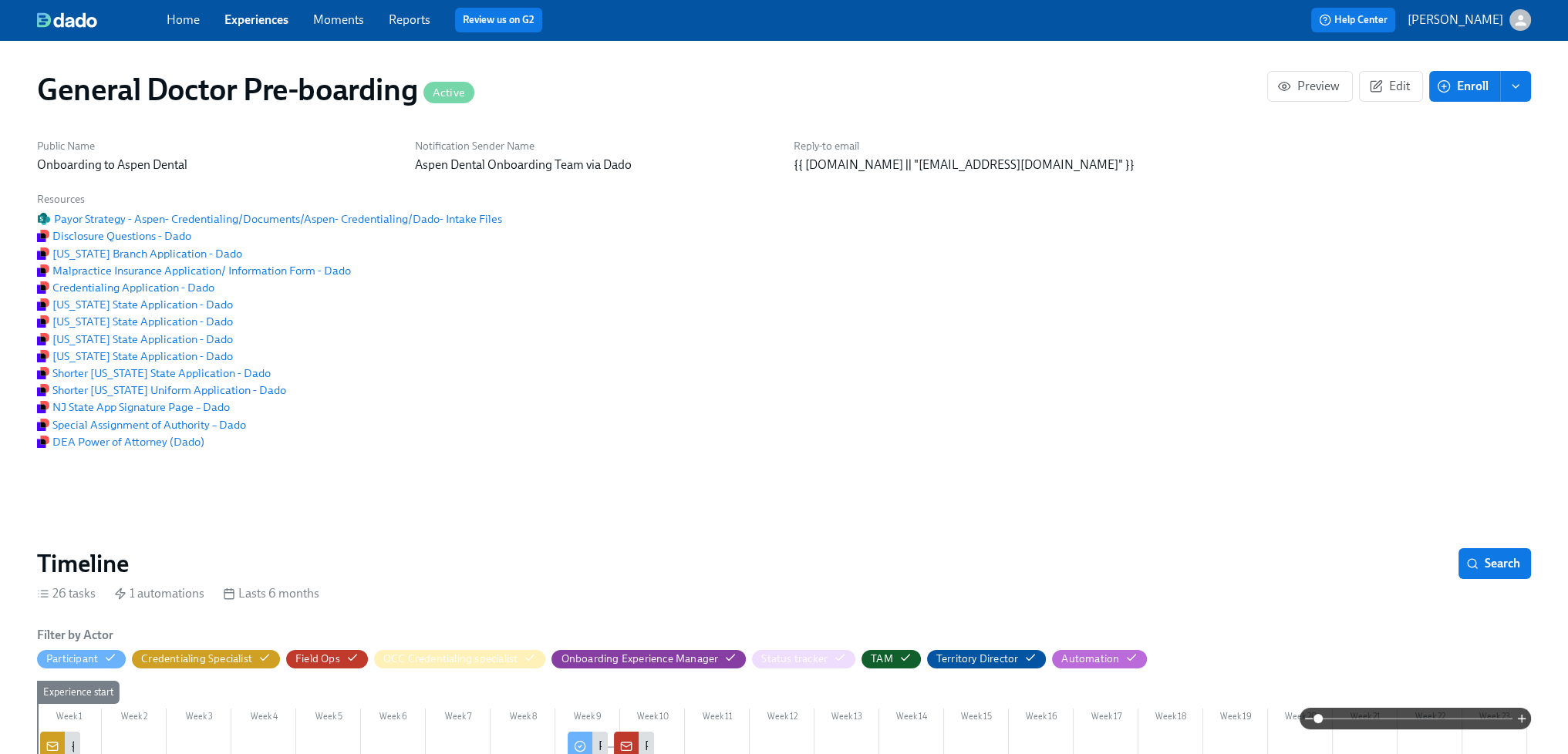
scroll to position [0, 41143]
click at [1145, 579] on div "Timeline Search" at bounding box center [784, 564] width 1494 height 31
